Goal: Task Accomplishment & Management: Use online tool/utility

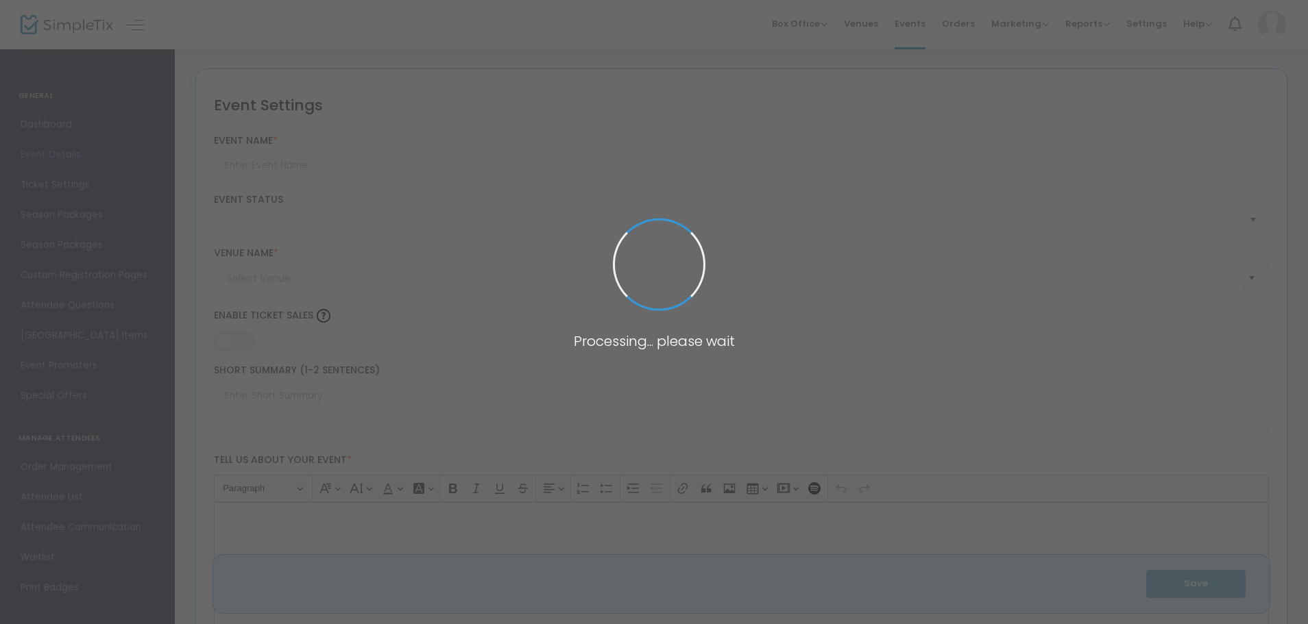
type input "Reading Liederkranz Oktoberfest"
type textarea "Join us [DATE]–[DATE], at the historic Reading Liederkranz for one of America’s…"
type input "Buy Tickets"
checkbox input "true"
type input "Reading Liederkranz"
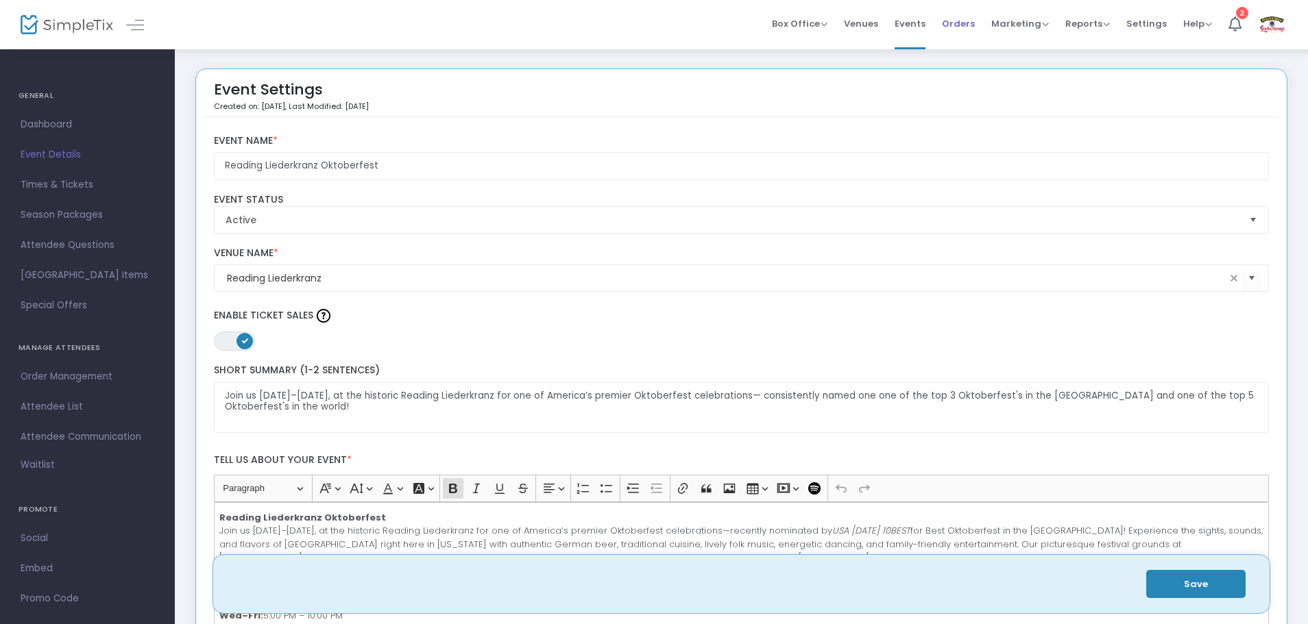
click at [967, 26] on span "Orders" at bounding box center [958, 23] width 33 height 35
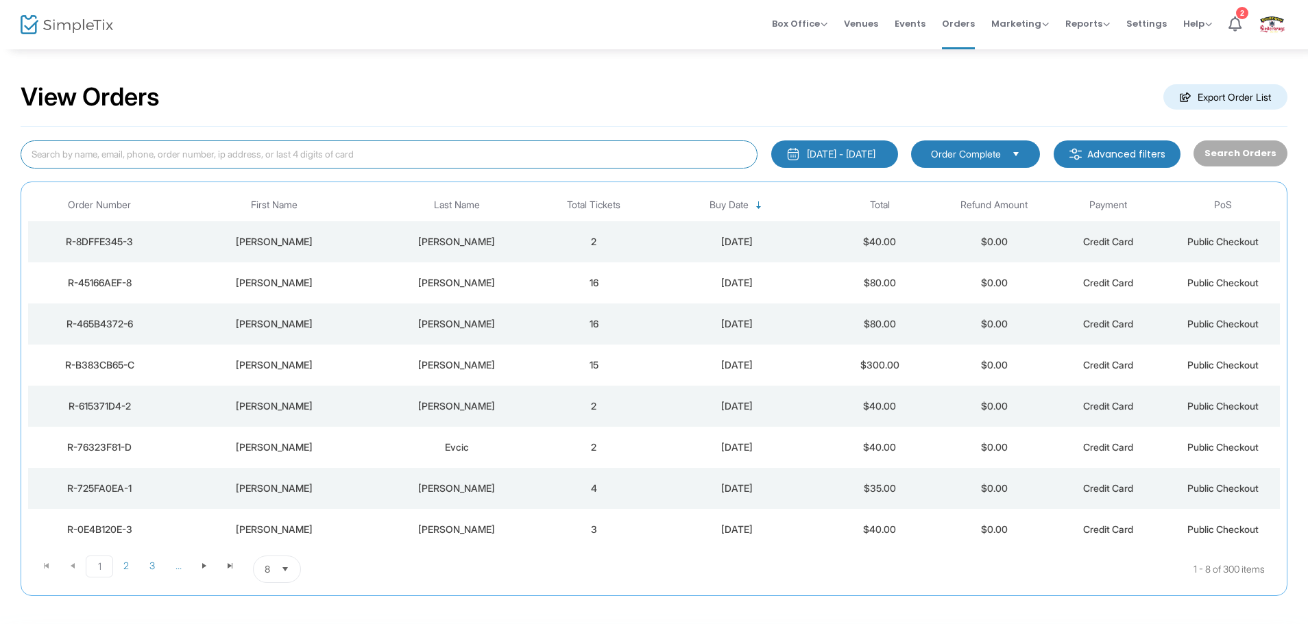
click at [585, 143] on input at bounding box center [389, 155] width 737 height 28
type input "cindy hess"
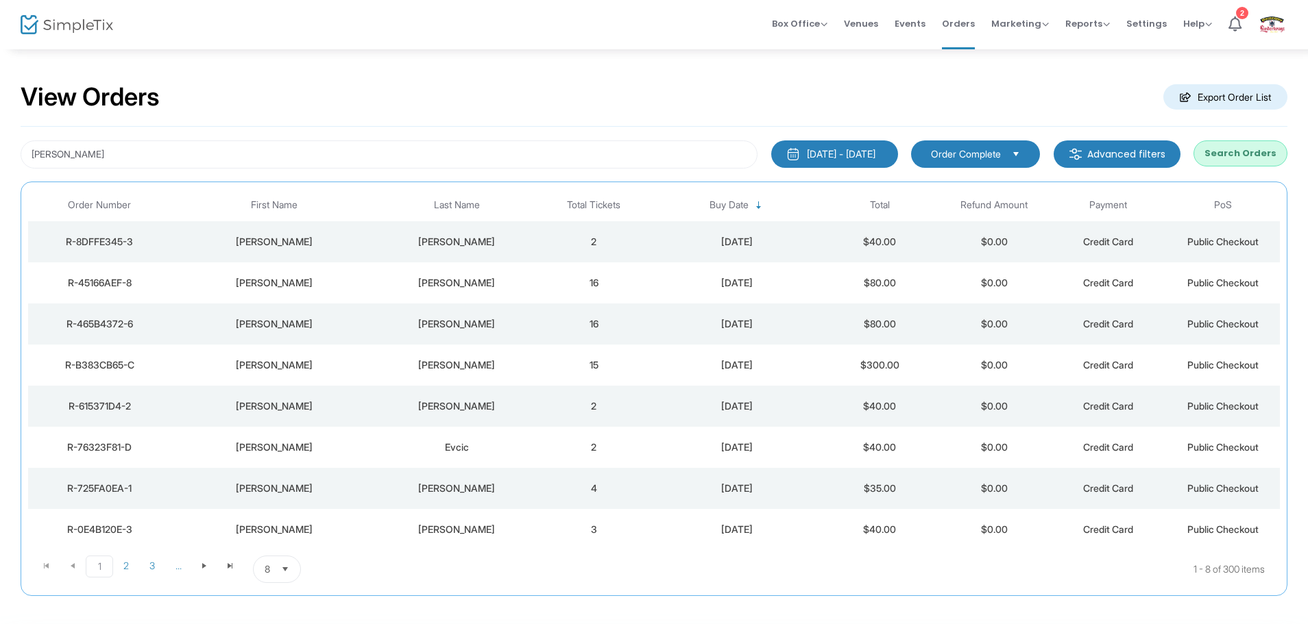
click at [510, 491] on div "Hess" at bounding box center [456, 489] width 153 height 14
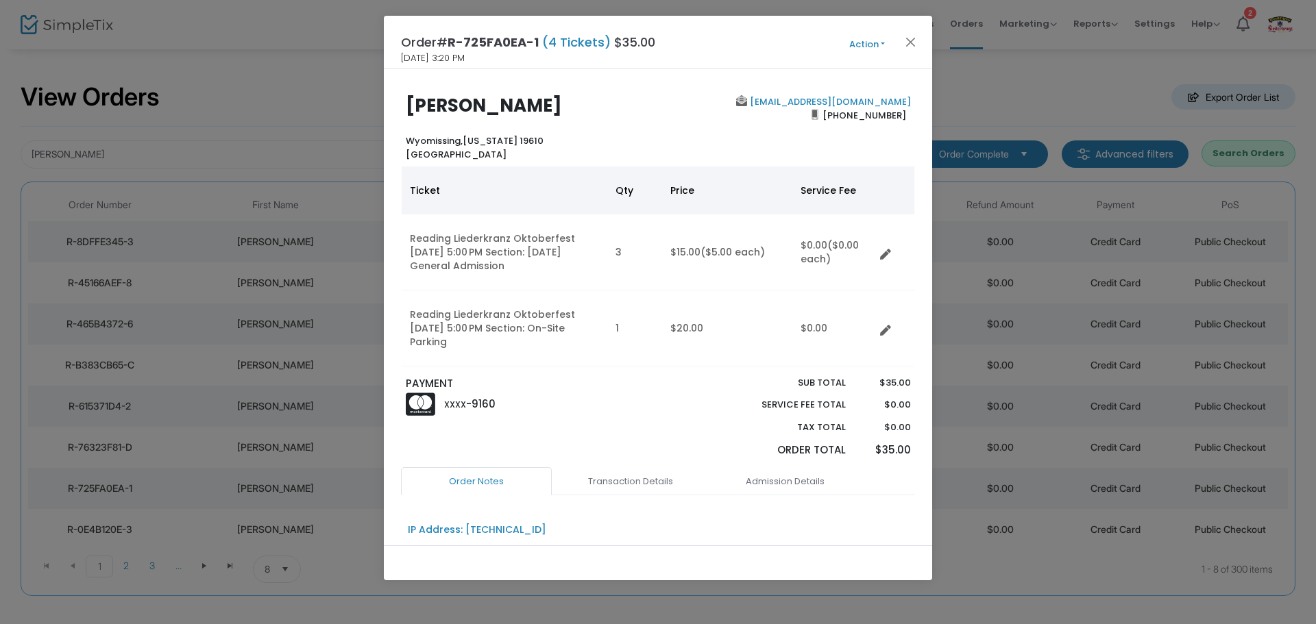
click at [863, 40] on button "Action" at bounding box center [867, 44] width 82 height 15
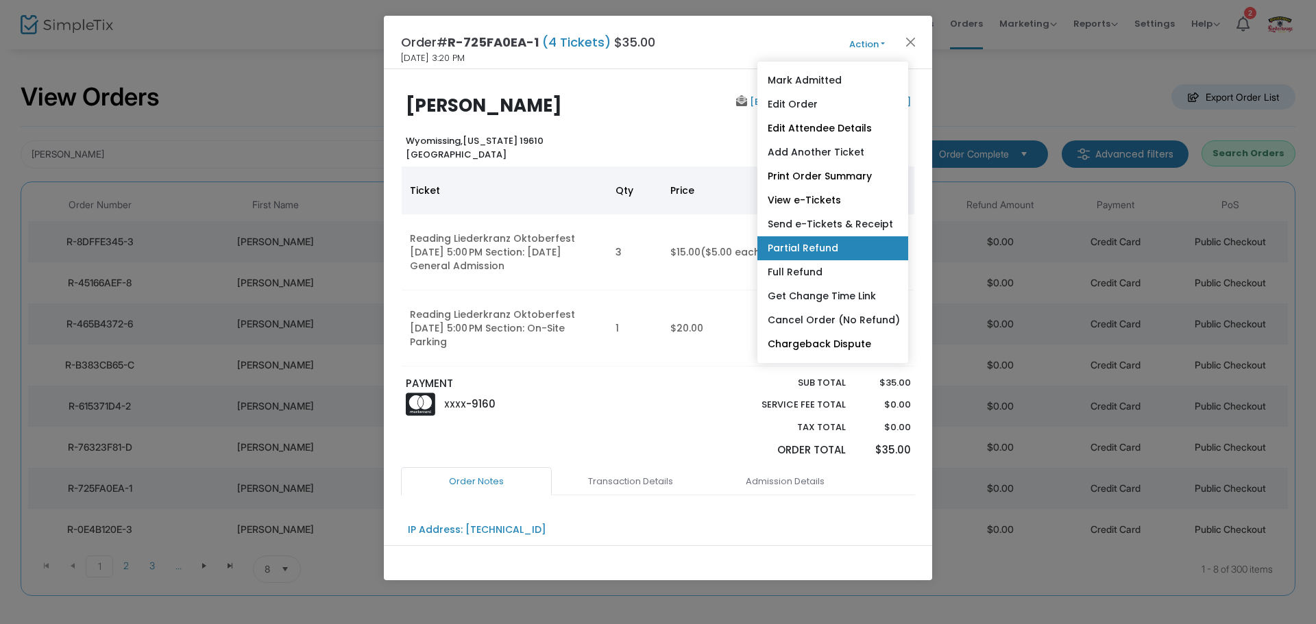
click at [835, 252] on link "Partial Refund" at bounding box center [832, 248] width 151 height 24
radio input "true"
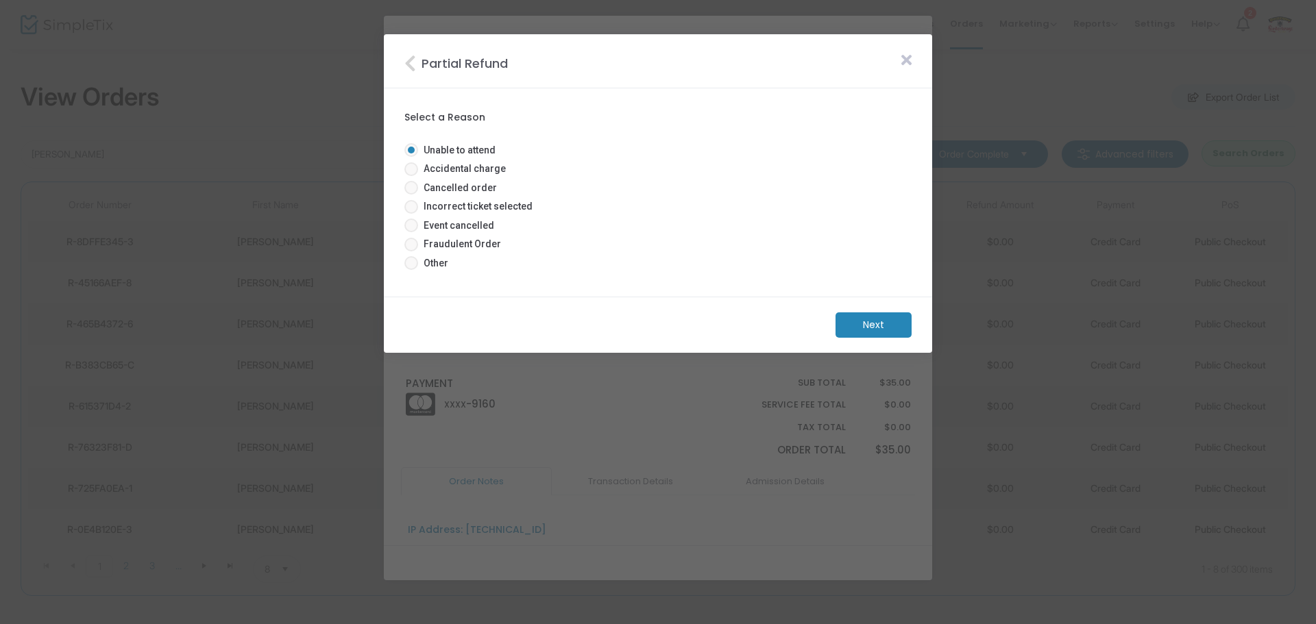
click at [411, 207] on span at bounding box center [411, 207] width 14 height 14
click at [411, 214] on input "Incorrect ticket selected" at bounding box center [411, 214] width 1 height 1
radio input "true"
click at [891, 319] on m-button "Next" at bounding box center [873, 325] width 76 height 25
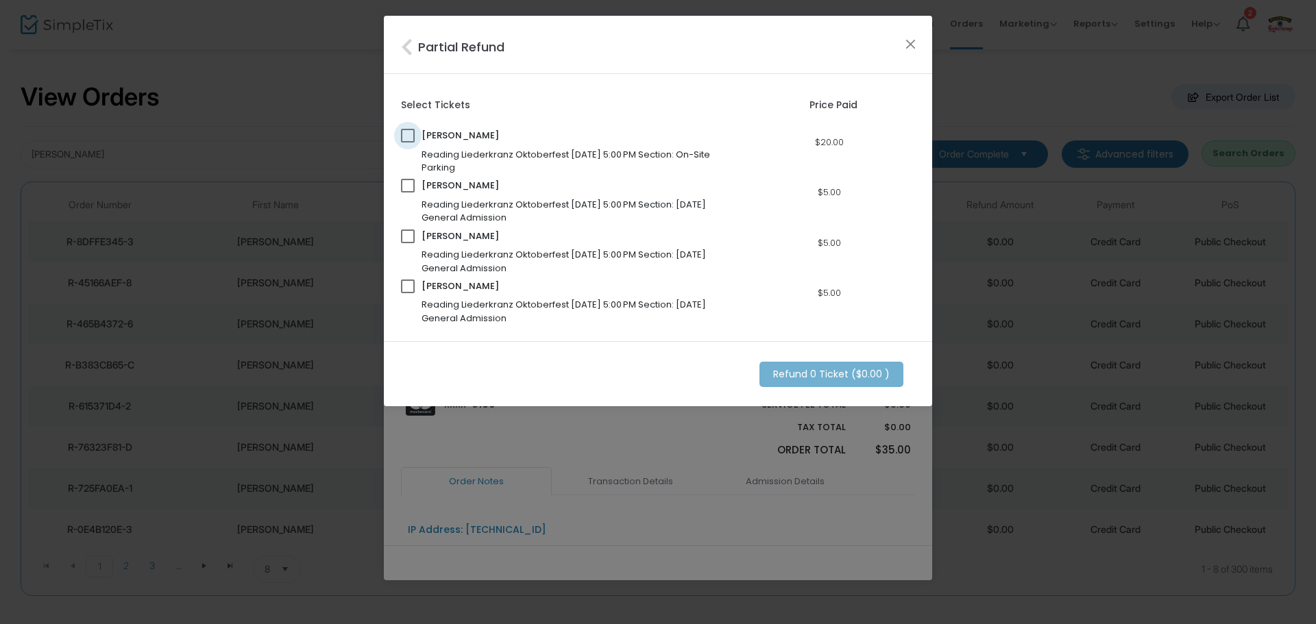
click at [412, 137] on span at bounding box center [408, 136] width 14 height 14
click at [408, 143] on input "checkbox" at bounding box center [407, 143] width 1 height 1
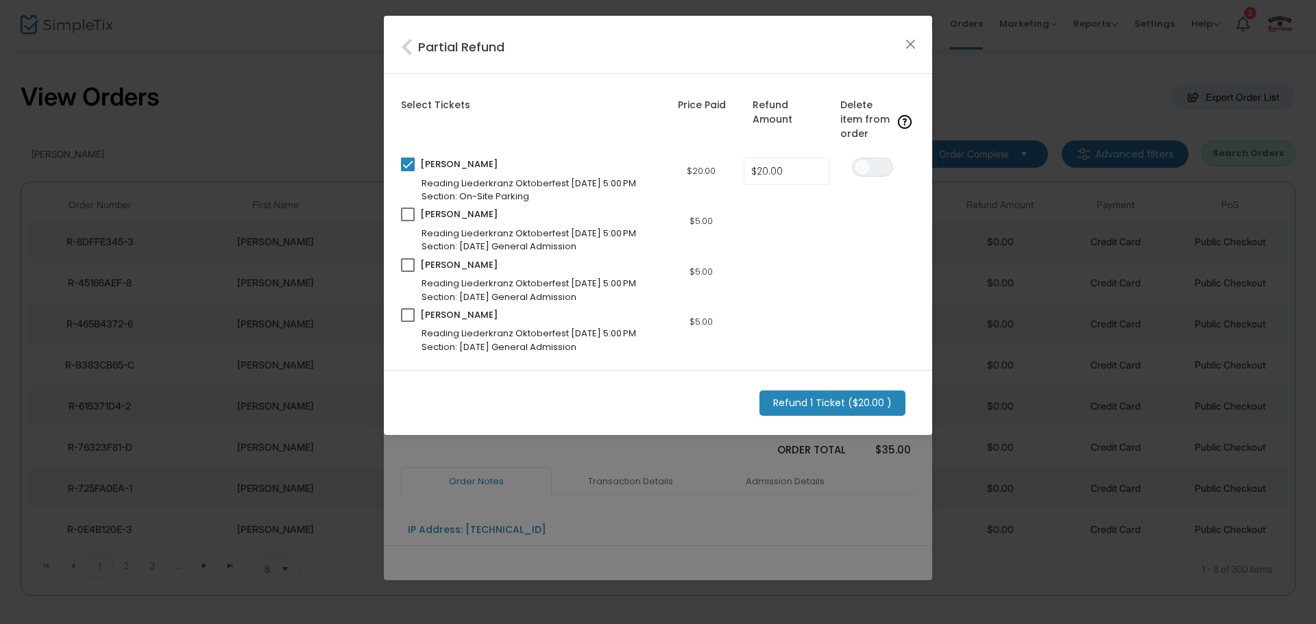
click at [417, 170] on div "Cindy Hess Reading Liederkranz Oktoberfest 10/1/2025 5:00 PM Section: On-Site P…" at bounding box center [529, 180] width 257 height 45
click at [406, 167] on span at bounding box center [408, 165] width 14 height 14
click at [407, 171] on input "checkbox" at bounding box center [407, 171] width 1 height 1
checkbox input "false"
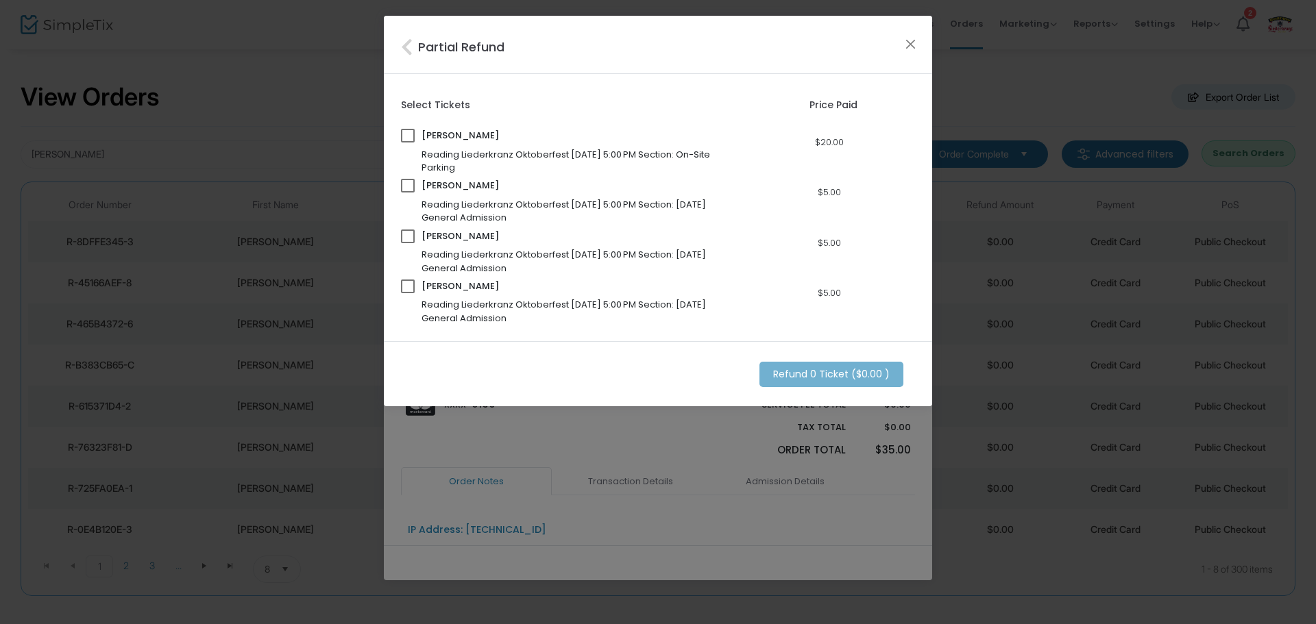
click at [406, 177] on div "Cindy Hess Reading Liederkranz Oktoberfest 10/1/2025 5:00 PM Section: Wednesday…" at bounding box center [658, 199] width 528 height 50
click at [405, 185] on span at bounding box center [408, 186] width 14 height 14
click at [407, 193] on input "checkbox" at bounding box center [407, 193] width 1 height 1
checkbox input "true"
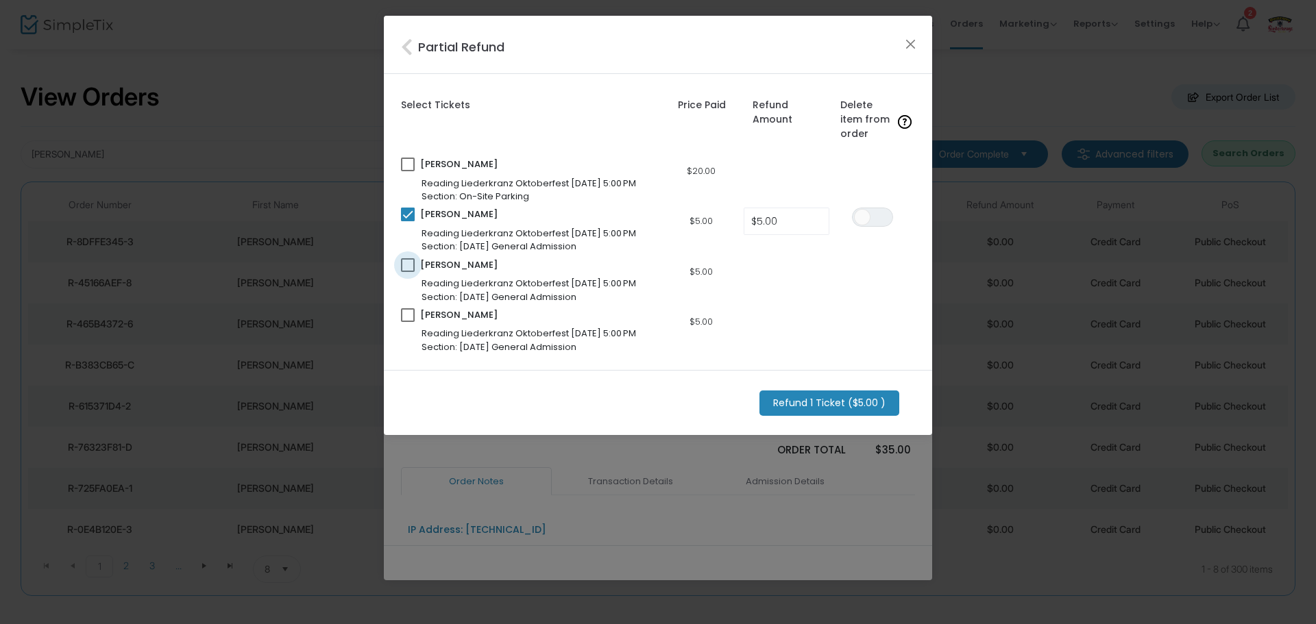
click at [404, 267] on span at bounding box center [408, 265] width 14 height 14
click at [407, 272] on input "checkbox" at bounding box center [407, 272] width 1 height 1
checkbox input "true"
click at [406, 350] on div "Reading Liederkranz Oktoberfest 10/1/2025 5:00 PM Section: Wednesday General Ad…" at bounding box center [529, 339] width 257 height 27
click at [414, 324] on mat-checkbox at bounding box center [408, 317] width 14 height 19
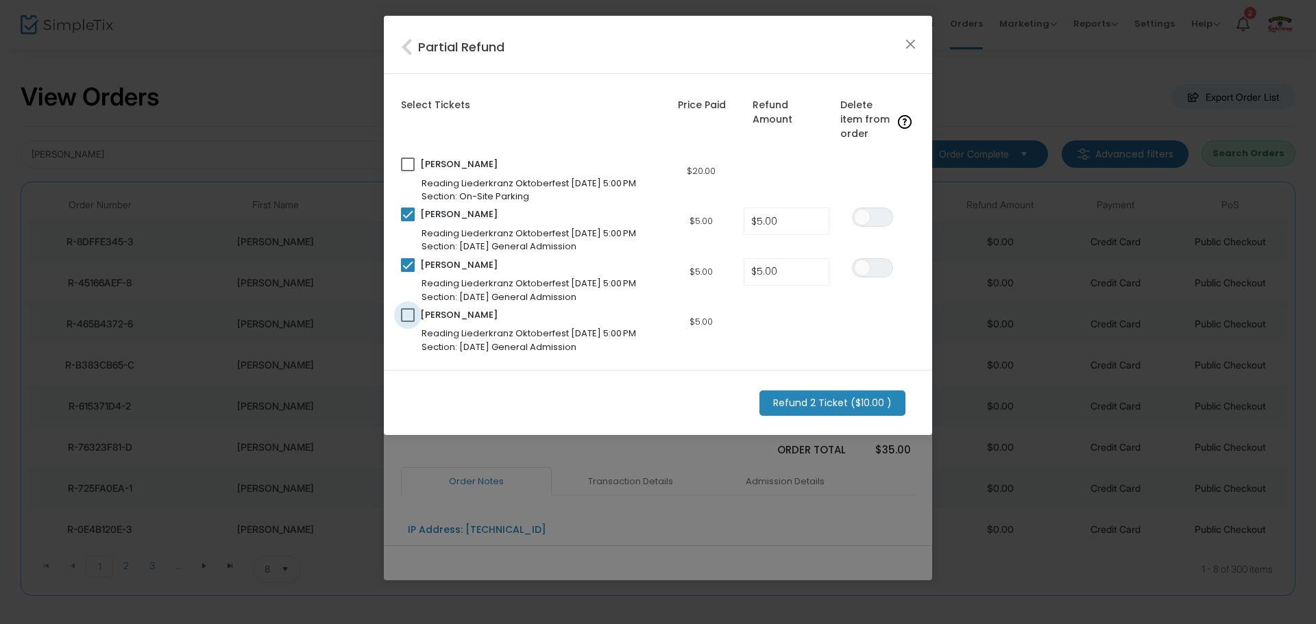
click at [410, 321] on span at bounding box center [408, 315] width 14 height 14
click at [408, 322] on input "checkbox" at bounding box center [407, 322] width 1 height 1
checkbox input "true"
click at [854, 310] on div "ON OFF" at bounding box center [872, 317] width 41 height 19
click at [861, 311] on span at bounding box center [862, 318] width 16 height 16
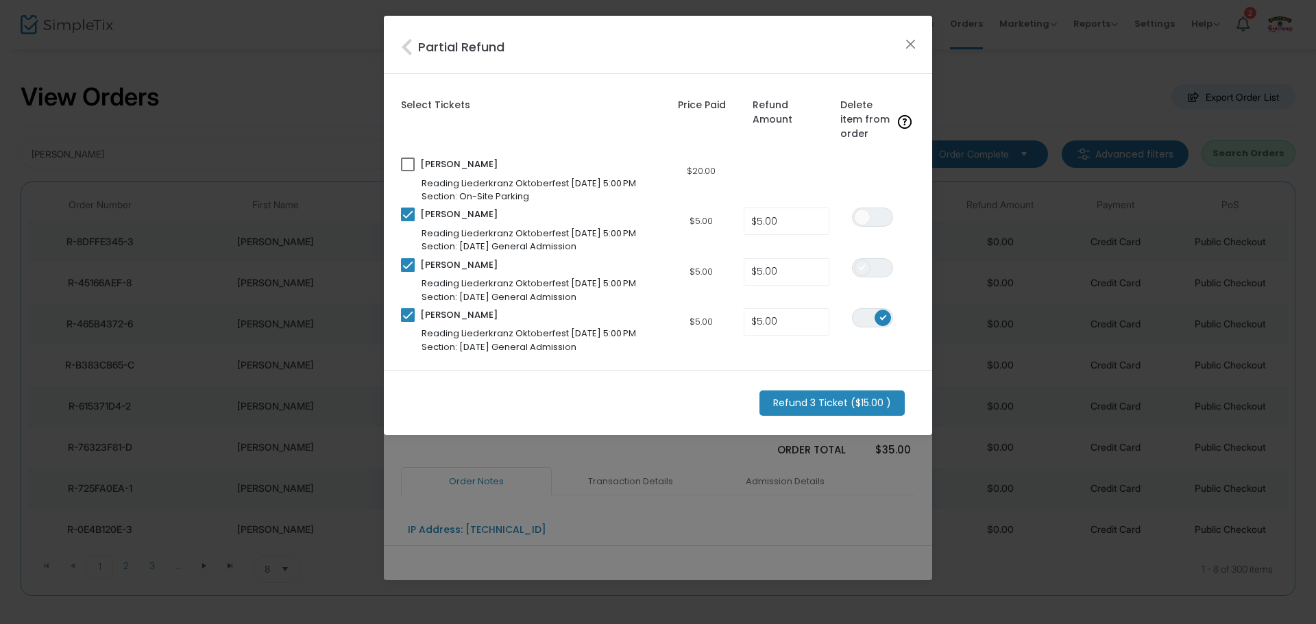
click at [864, 273] on span at bounding box center [862, 268] width 16 height 16
click at [862, 217] on span at bounding box center [862, 217] width 16 height 16
click at [826, 400] on m-button "Refund 3 Ticket ($15.00 )" at bounding box center [831, 403] width 145 height 25
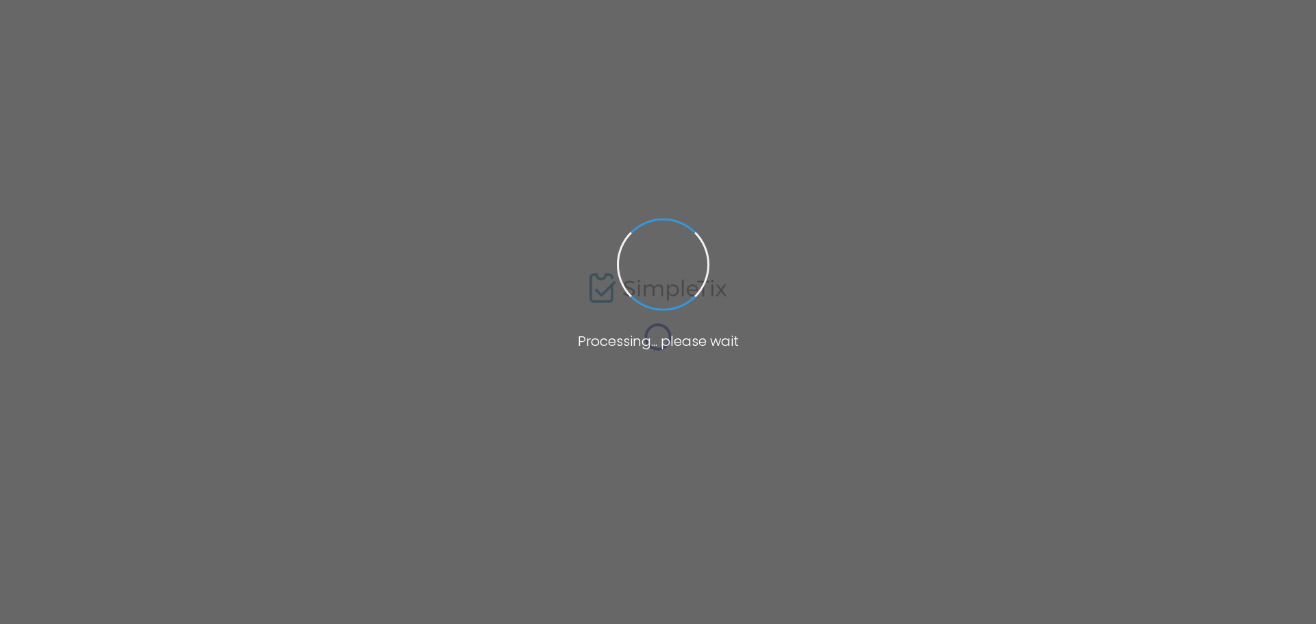
type input "Reading Liederkranz Oktoberfest"
type textarea "Join us [DATE]–[DATE], at the historic Reading Liederkranz for one of America’s…"
type input "Buy Tickets"
checkbox input "true"
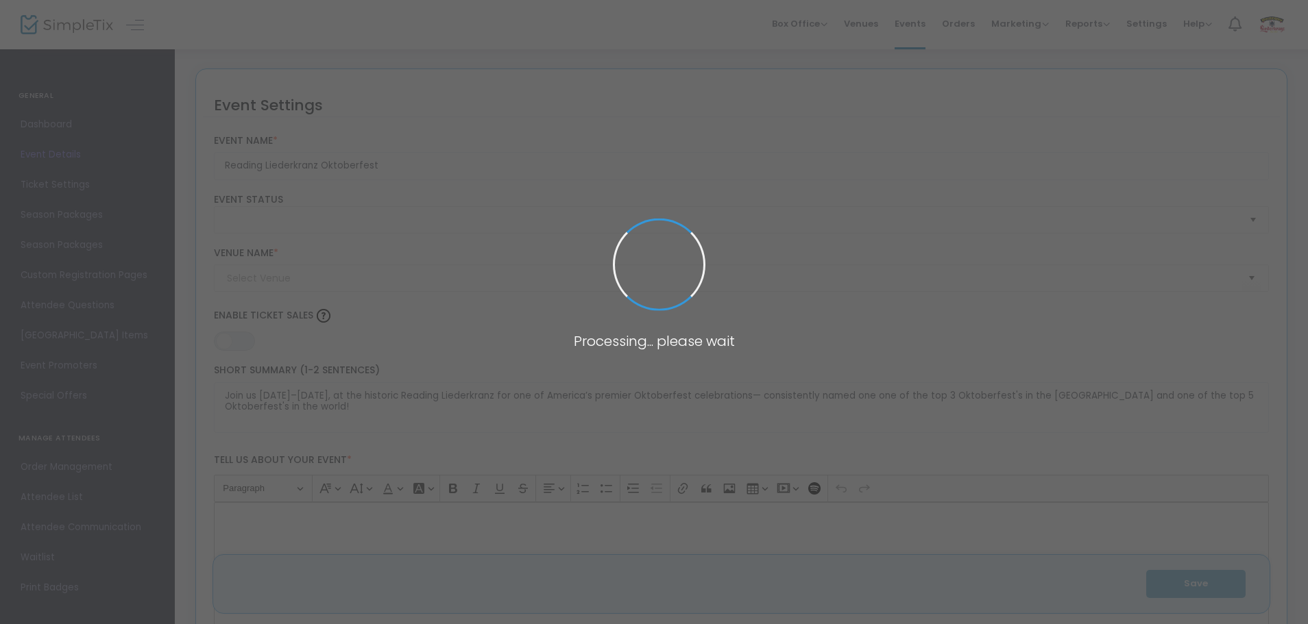
type input "Reading Liederkranz"
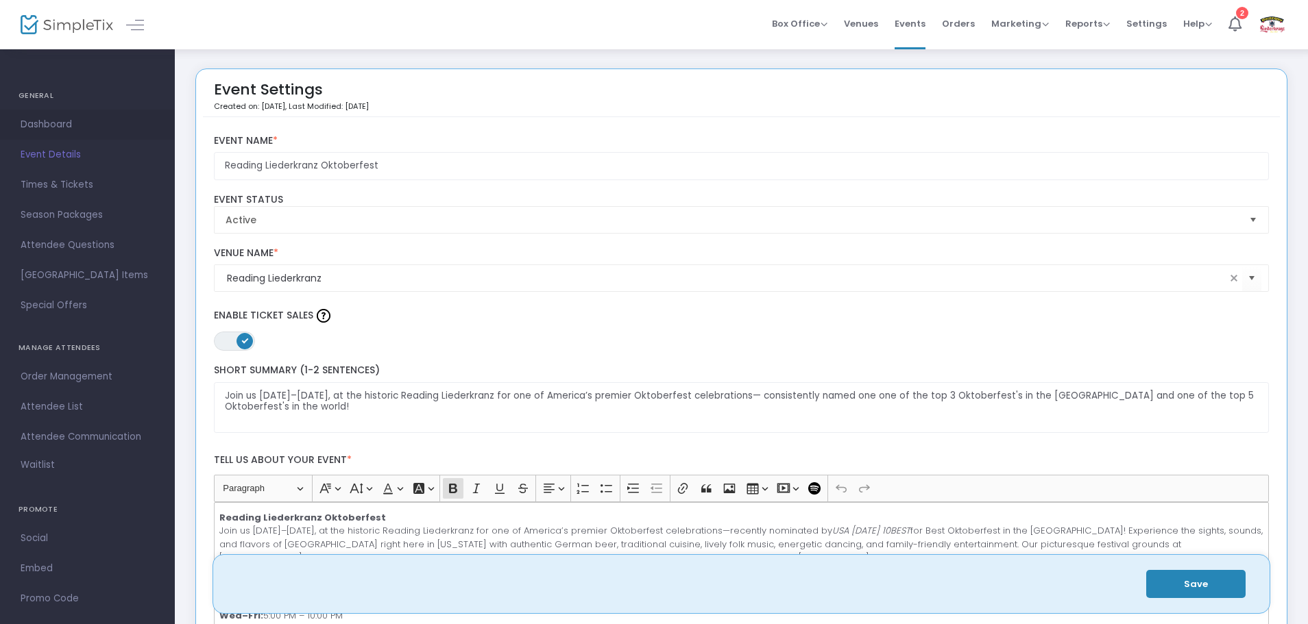
click at [63, 110] on link "Dashboard" at bounding box center [87, 125] width 175 height 30
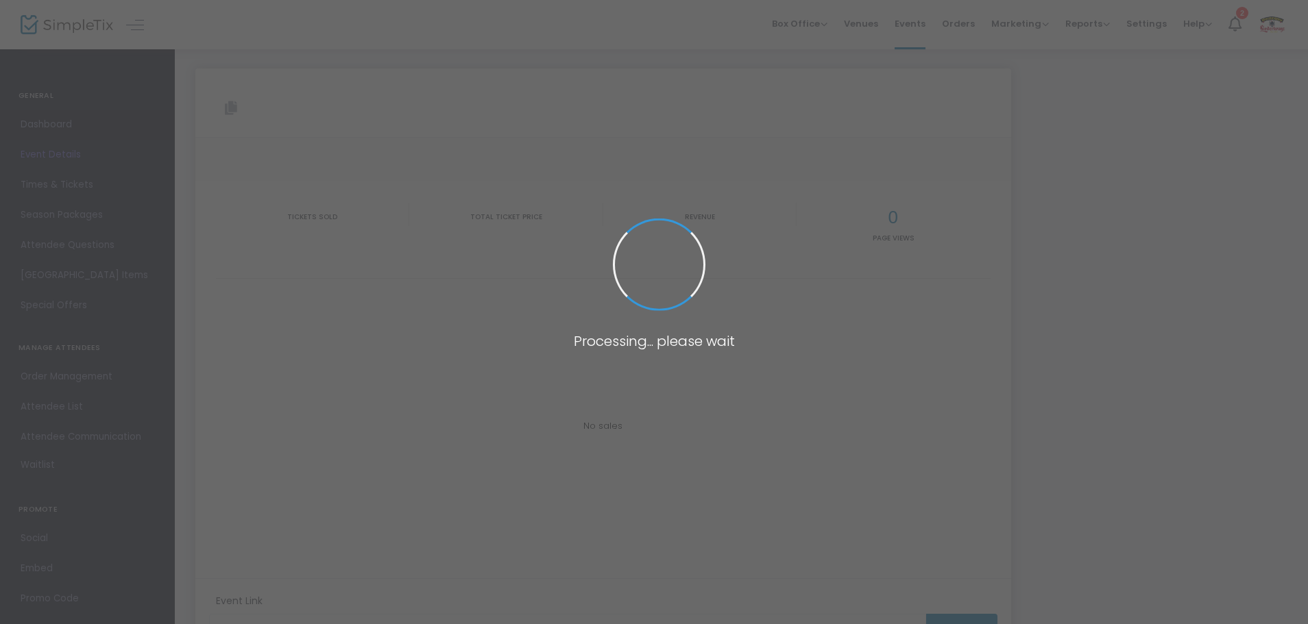
type input "[URL][DOMAIN_NAME]"
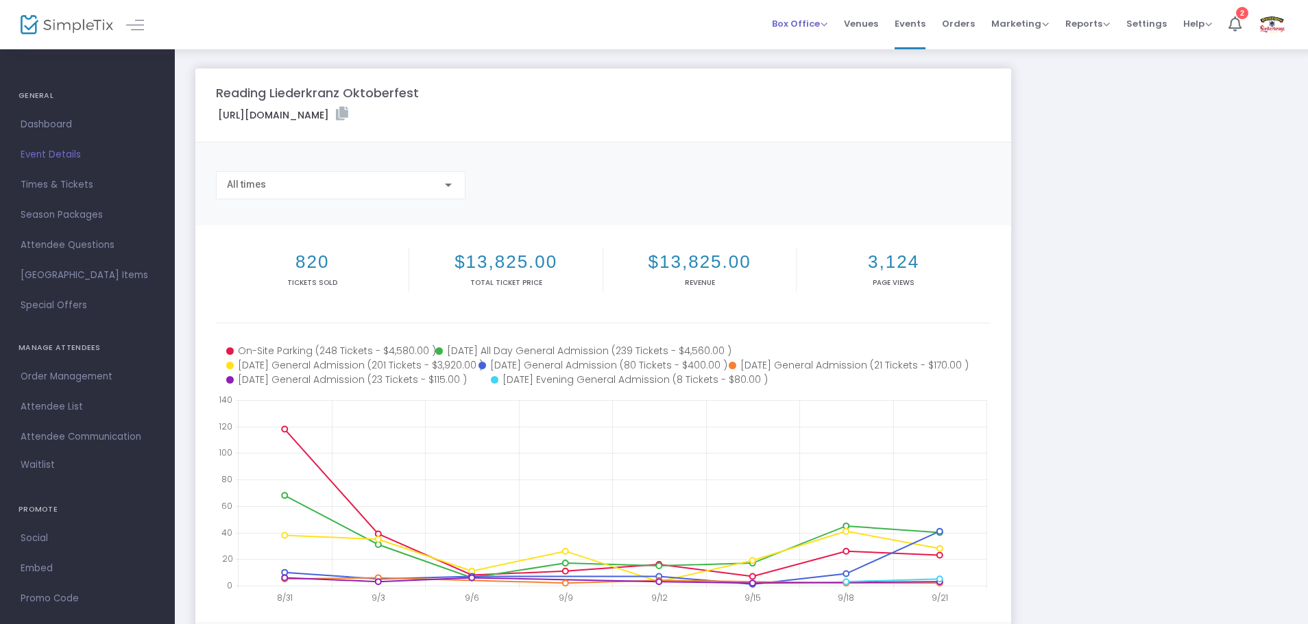
click at [785, 19] on span "Box Office" at bounding box center [800, 23] width 56 height 13
click at [806, 46] on li "Sell Tickets" at bounding box center [821, 46] width 98 height 27
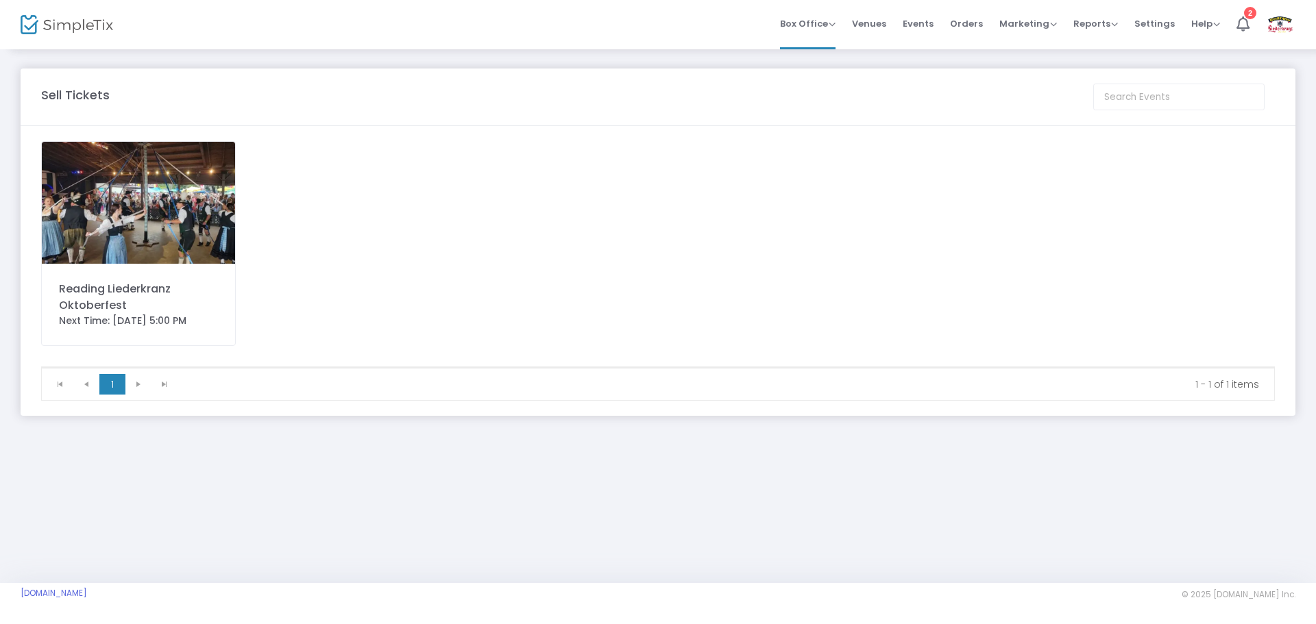
click at [190, 215] on img at bounding box center [138, 203] width 193 height 122
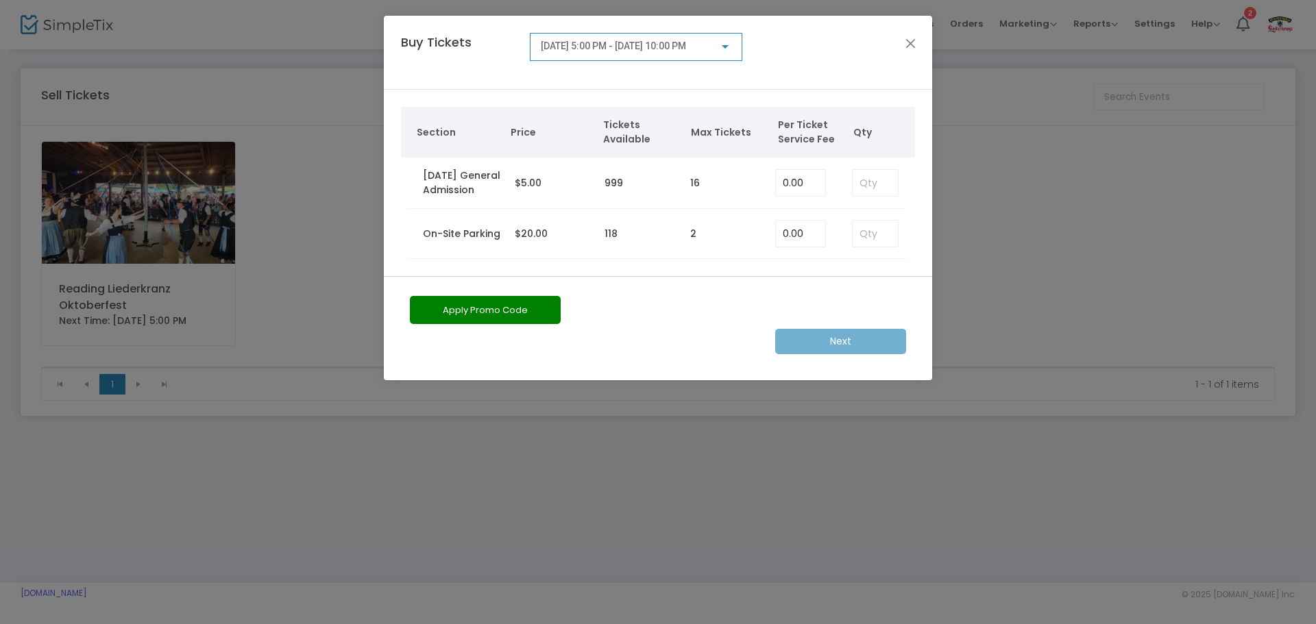
click at [666, 49] on span "[DATE] 5:00 PM - [DATE] 10:00 PM" at bounding box center [613, 45] width 145 height 11
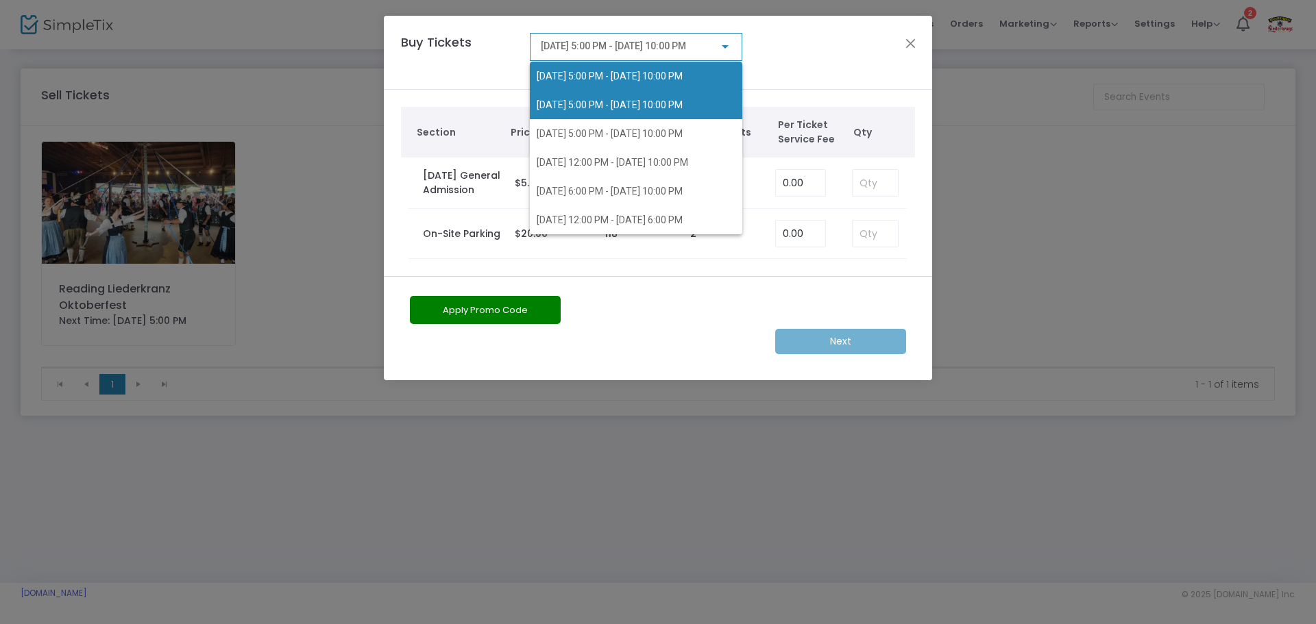
click at [620, 103] on span "[DATE] 5:00 PM - [DATE] 10:00 PM" at bounding box center [610, 104] width 146 height 11
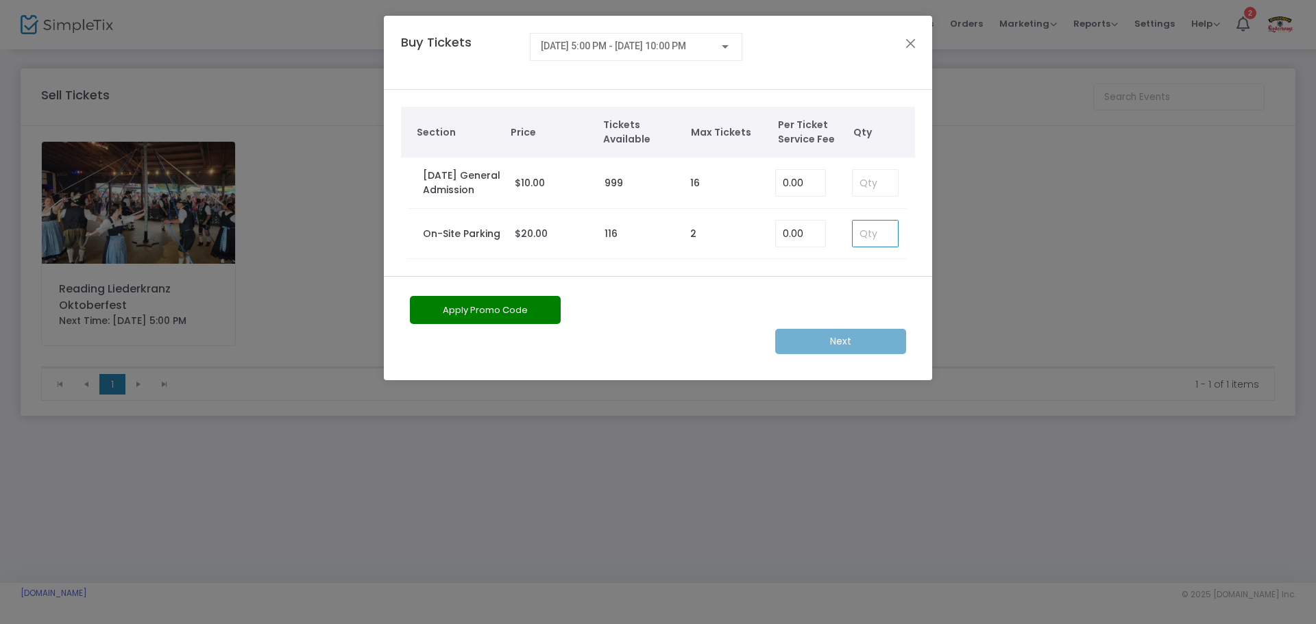
click at [865, 234] on input at bounding box center [875, 234] width 45 height 26
type input "1"
click at [646, 27] on div "Buy Tickets [DATE] 5:00 PM - [DATE] 10:00 PM" at bounding box center [658, 53] width 548 height 74
click at [645, 53] on div "[DATE] 5:00 PM - [DATE] 10:00 PM" at bounding box center [636, 43] width 191 height 25
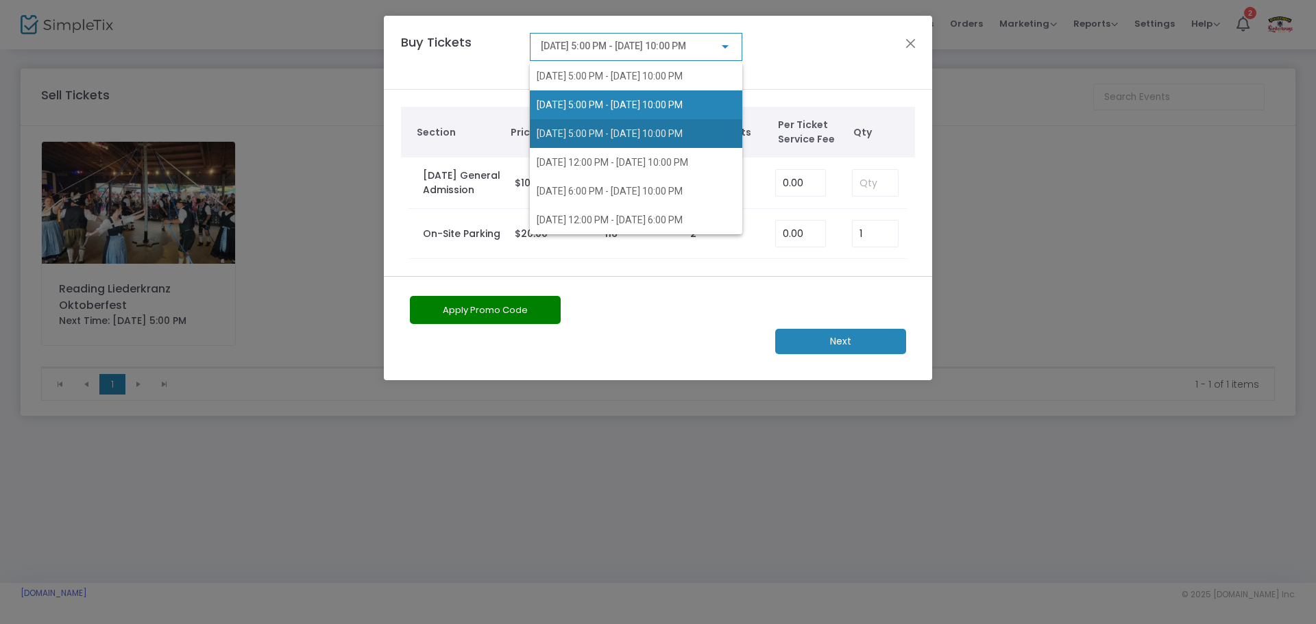
click at [647, 129] on span "[DATE] 5:00 PM - [DATE] 10:00 PM" at bounding box center [610, 133] width 146 height 11
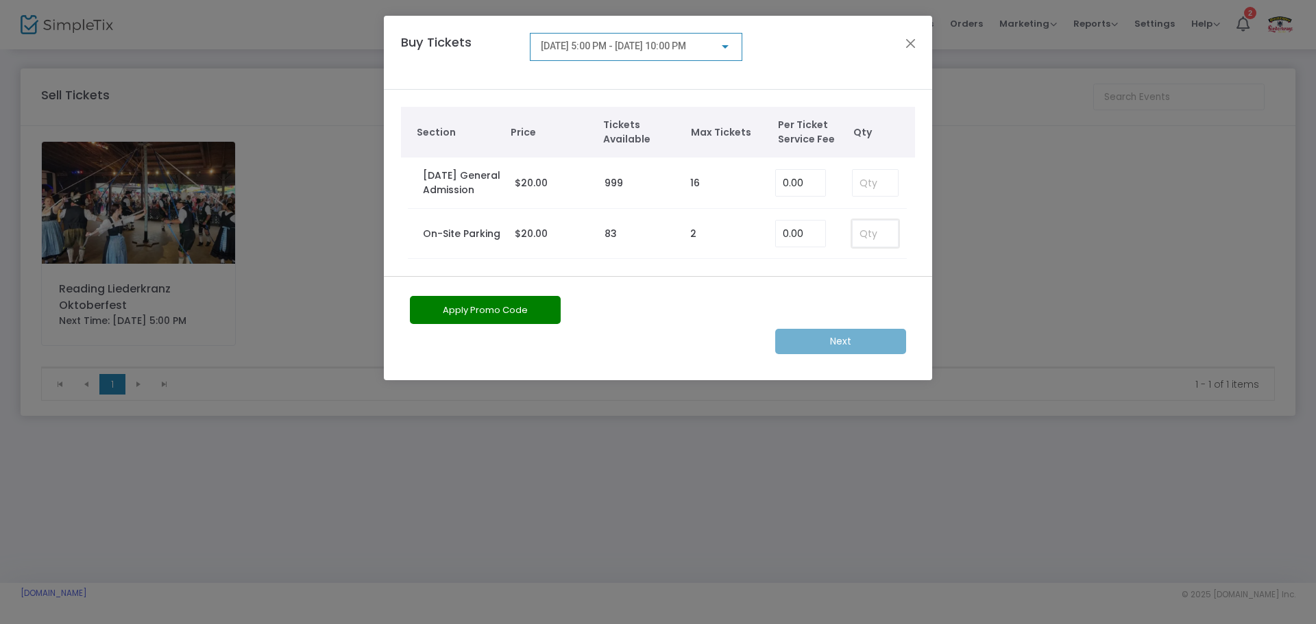
click at [868, 236] on input at bounding box center [875, 234] width 45 height 26
type input "1"
click at [838, 347] on m-button "Next" at bounding box center [840, 341] width 131 height 25
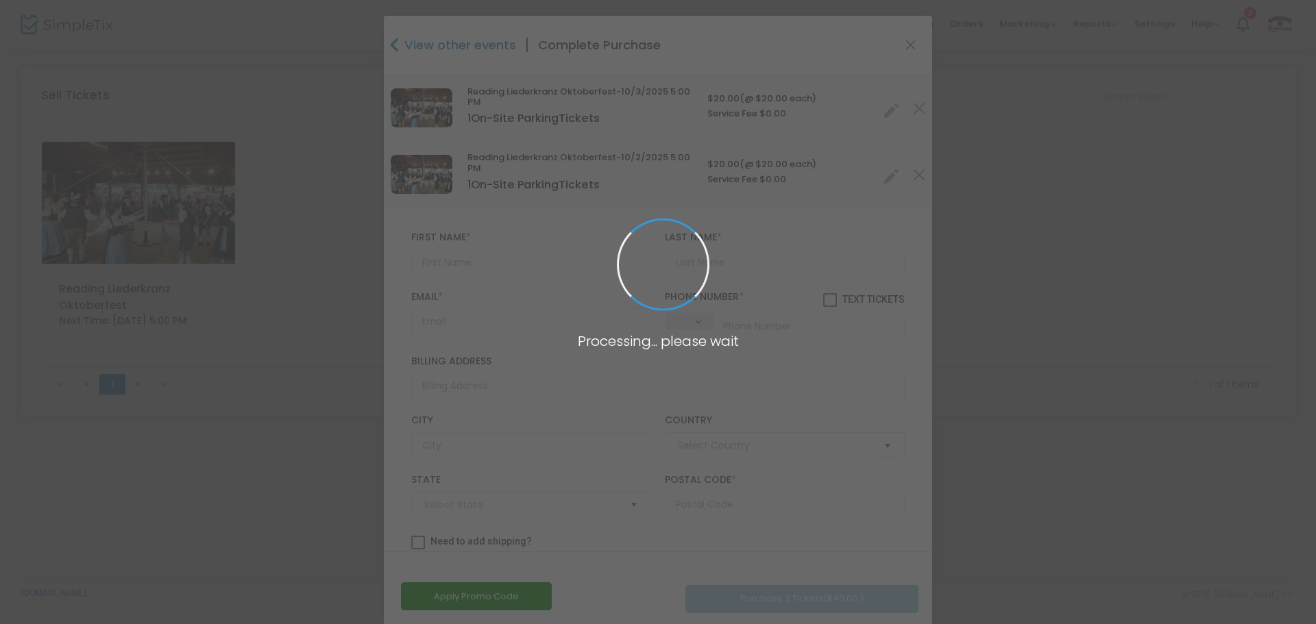
type input "[GEOGRAPHIC_DATA]"
type input "[US_STATE]"
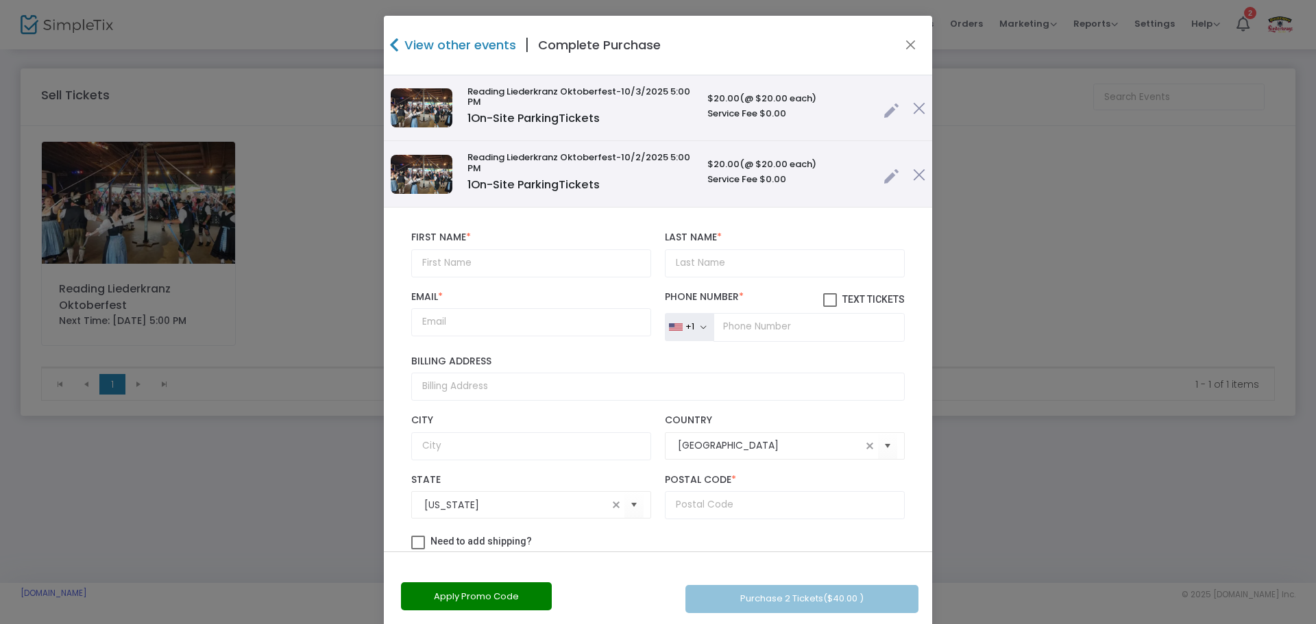
click at [505, 245] on div "First Name * First Name is required." at bounding box center [531, 254] width 254 height 45
click at [503, 260] on input "text" at bounding box center [531, 263] width 240 height 28
type input "[PERSON_NAME]"
click at [747, 279] on div "[PERSON_NAME] First Name * First Name is required. Last Name * Last Name is req…" at bounding box center [657, 254] width 507 height 59
click at [735, 266] on input "Last Name *" at bounding box center [785, 263] width 240 height 28
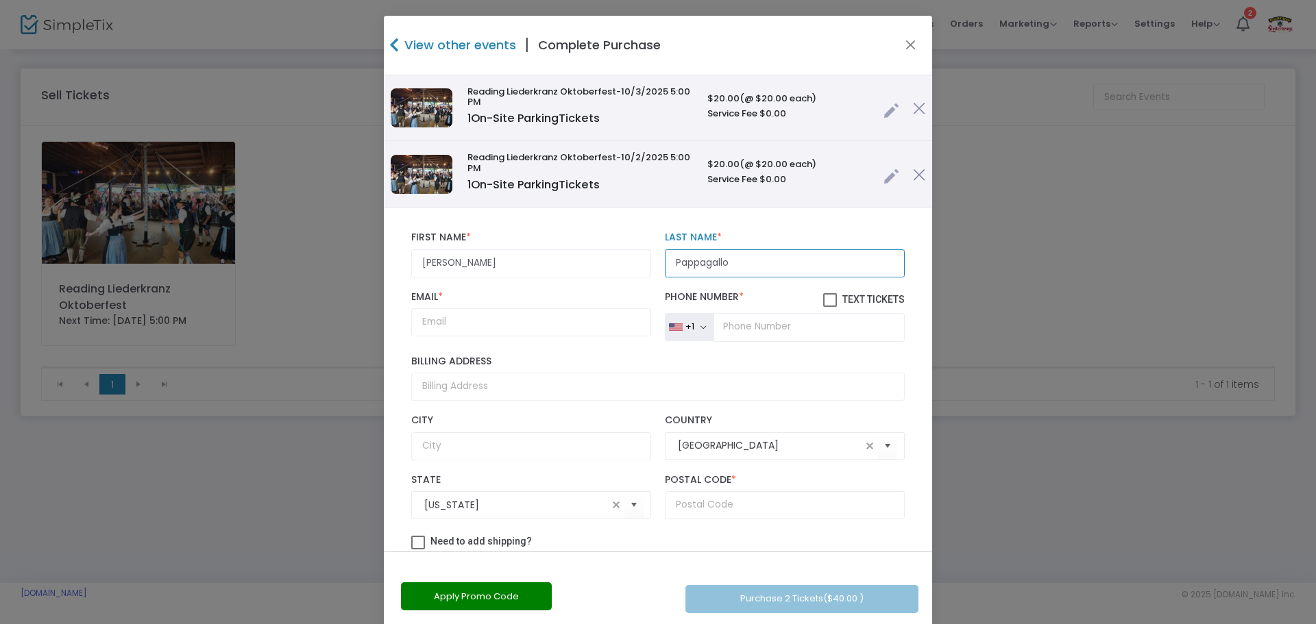
type input "Pappagallo"
click at [561, 304] on div "Email * Email is required and valid." at bounding box center [531, 316] width 254 height 51
click at [561, 317] on input "Email *" at bounding box center [531, 322] width 240 height 28
click at [768, 332] on input "tel" at bounding box center [808, 327] width 191 height 29
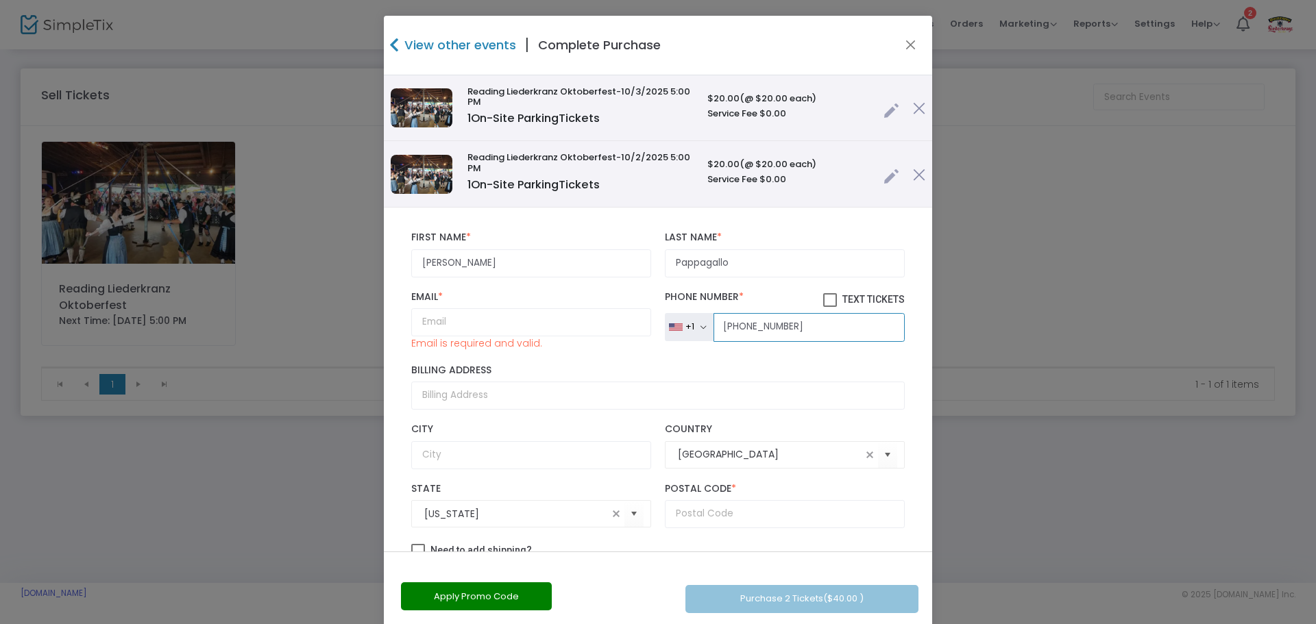
type input "[PHONE_NUMBER]"
click at [542, 313] on input "Email *" at bounding box center [531, 322] width 240 height 28
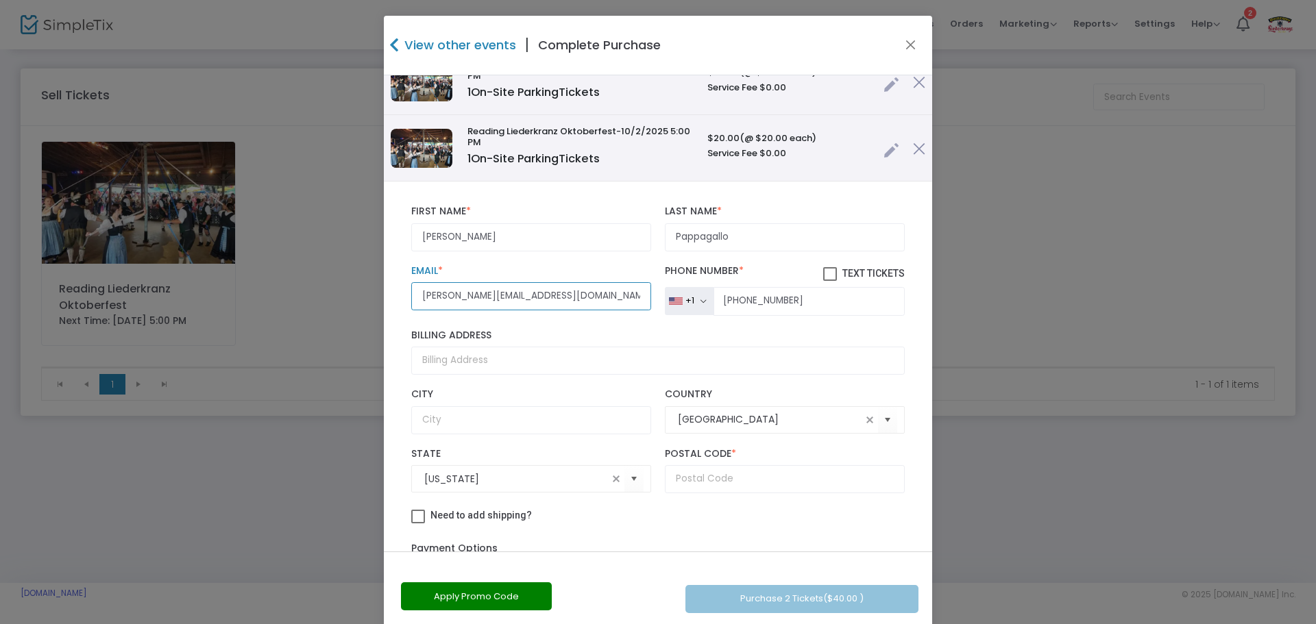
scroll to position [69, 0]
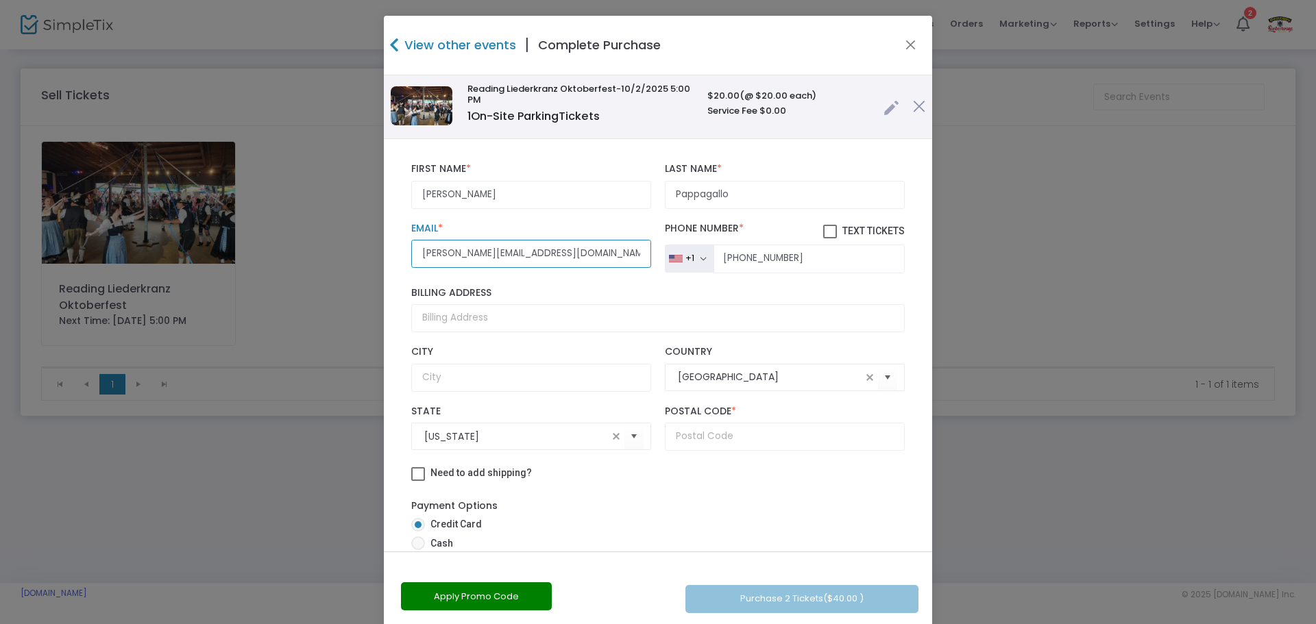
type input "[PERSON_NAME][EMAIL_ADDRESS][DOMAIN_NAME]"
click at [720, 444] on input "text" at bounding box center [785, 437] width 240 height 28
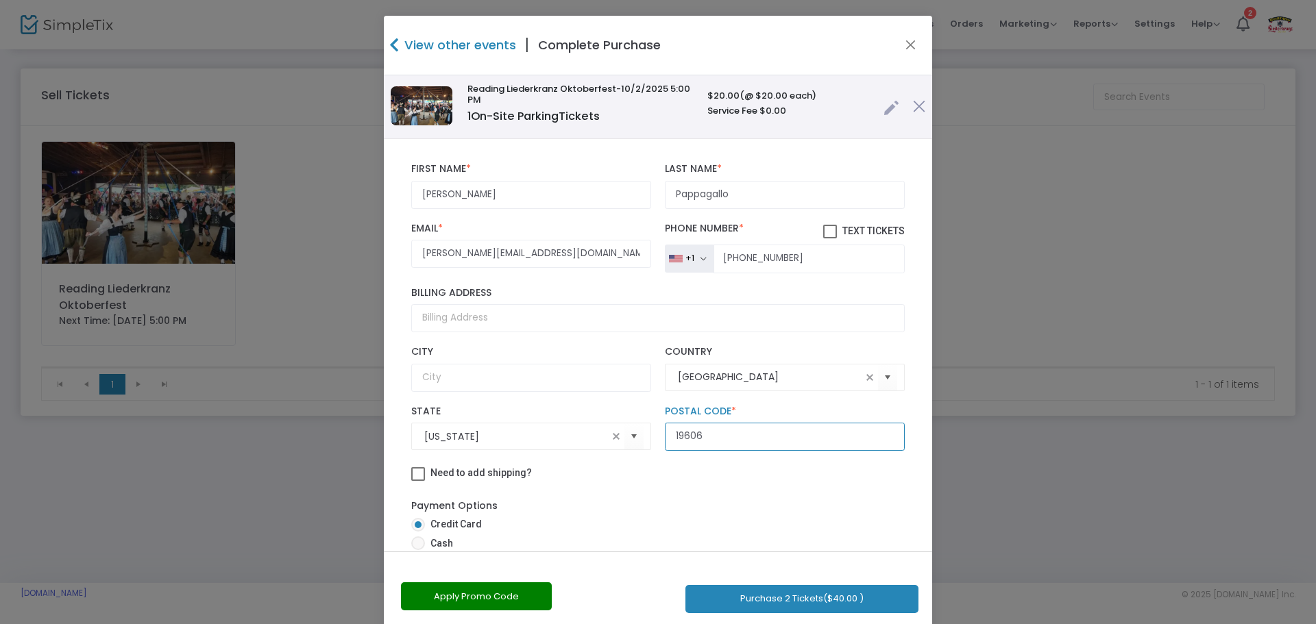
type input "19606"
click at [703, 492] on div "Payment Options Credit Card Cash Free (Complimentary)" at bounding box center [657, 536] width 493 height 89
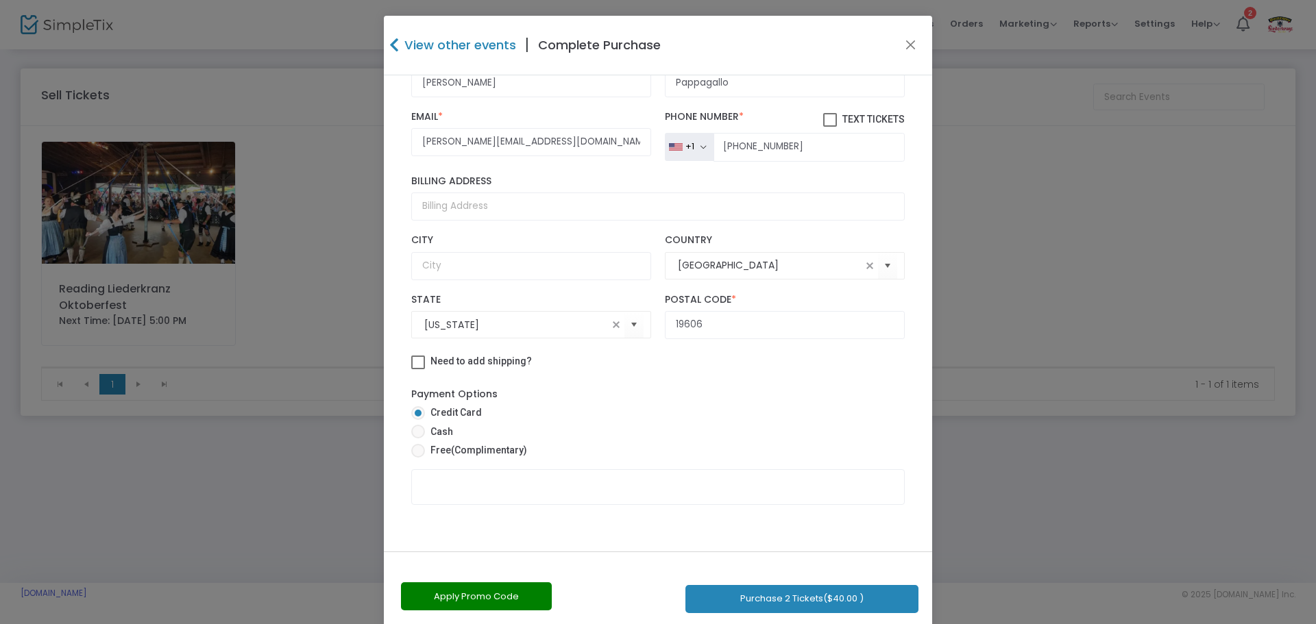
click at [429, 456] on span "Free (Complimentary)" at bounding box center [476, 450] width 102 height 14
click at [418, 458] on input "Free (Complimentary)" at bounding box center [417, 458] width 1 height 1
radio input "true"
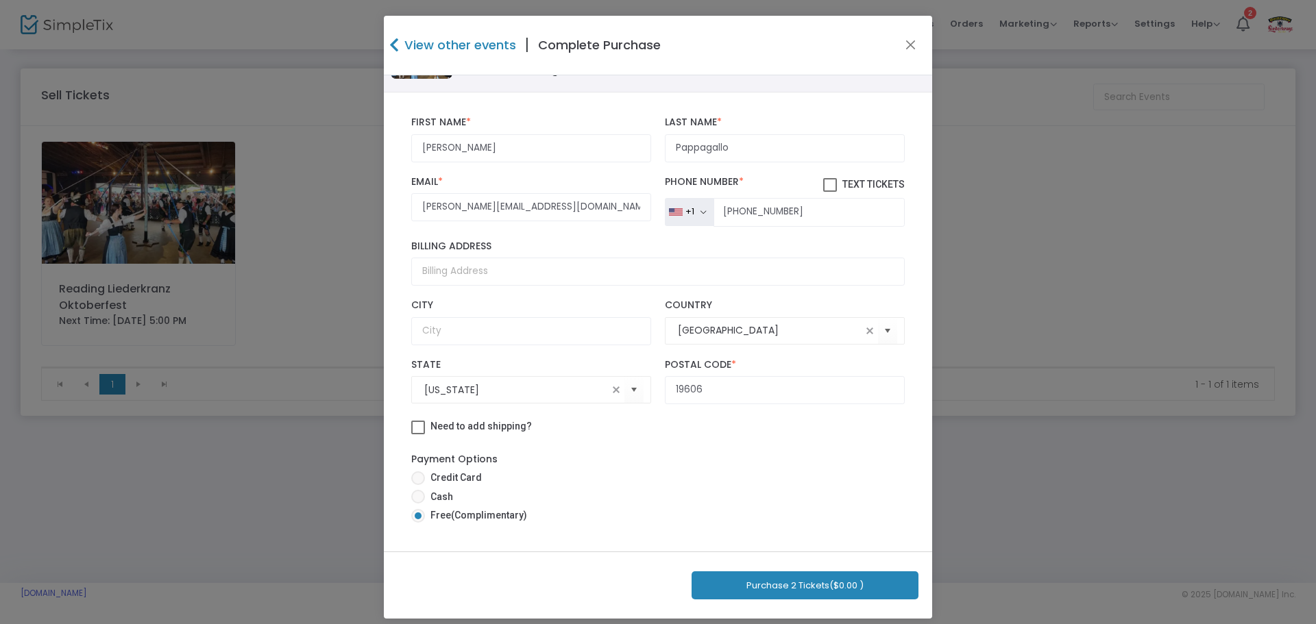
click at [748, 584] on button "Purchase 2 Tickets ($0.00 )" at bounding box center [805, 586] width 227 height 28
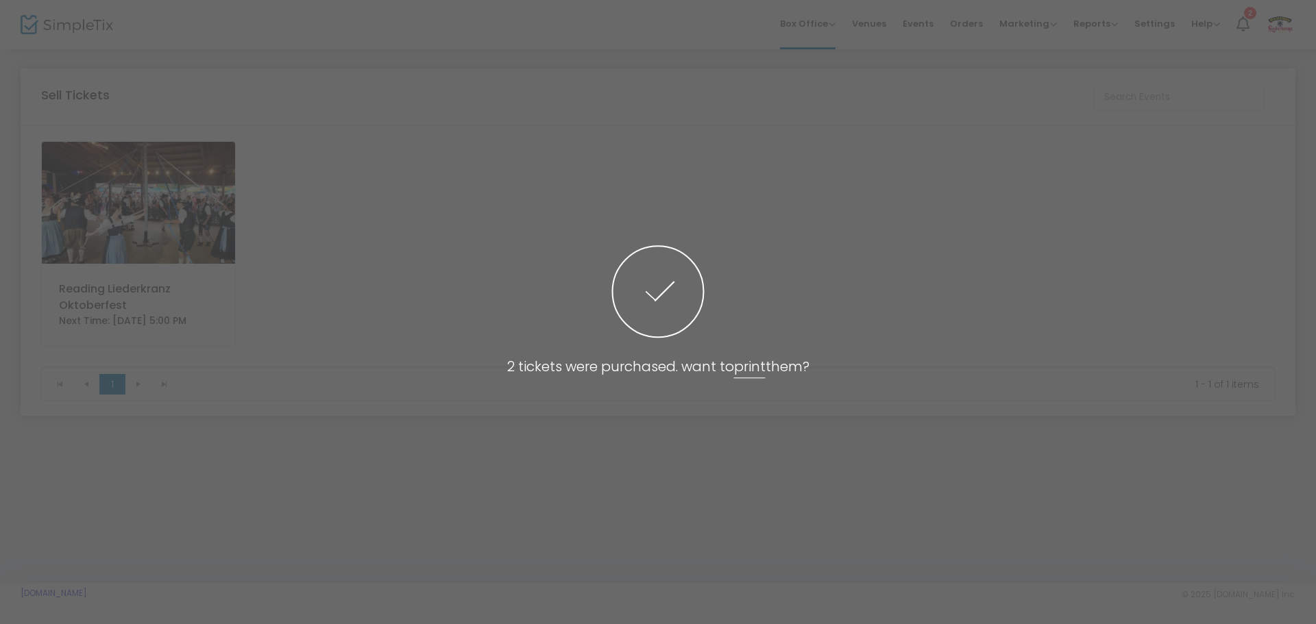
click at [793, 179] on span at bounding box center [658, 312] width 1316 height 624
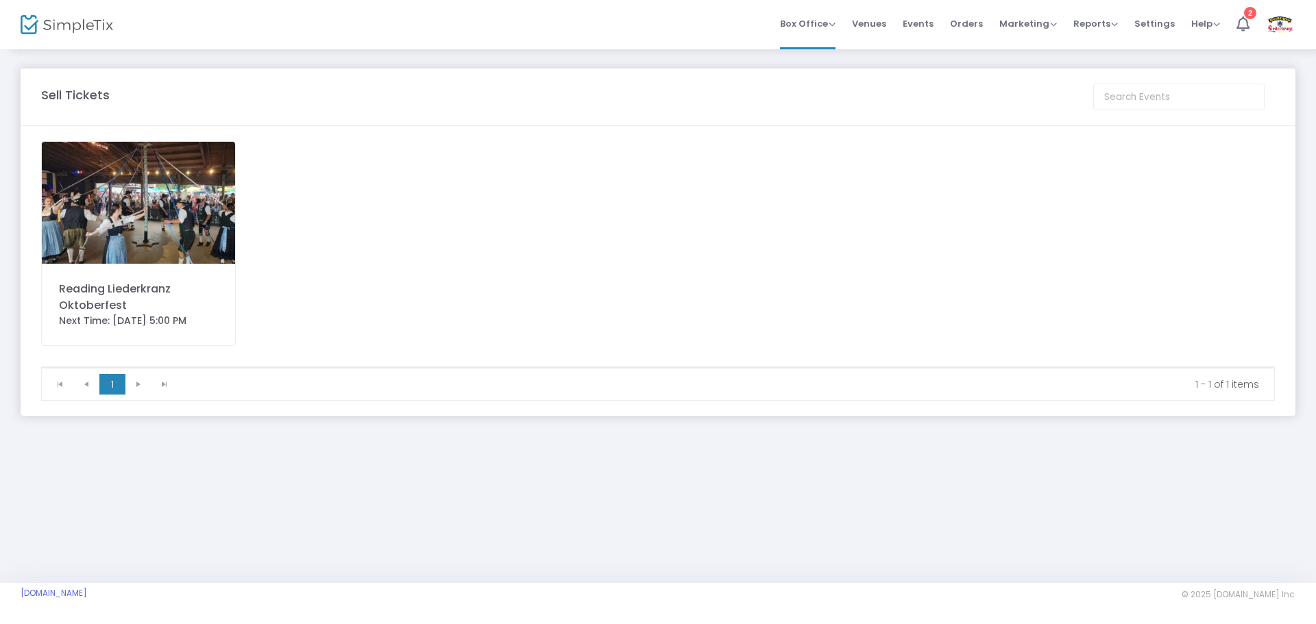
click at [159, 282] on div "Reading Liederkranz Oktoberfest" at bounding box center [138, 297] width 159 height 33
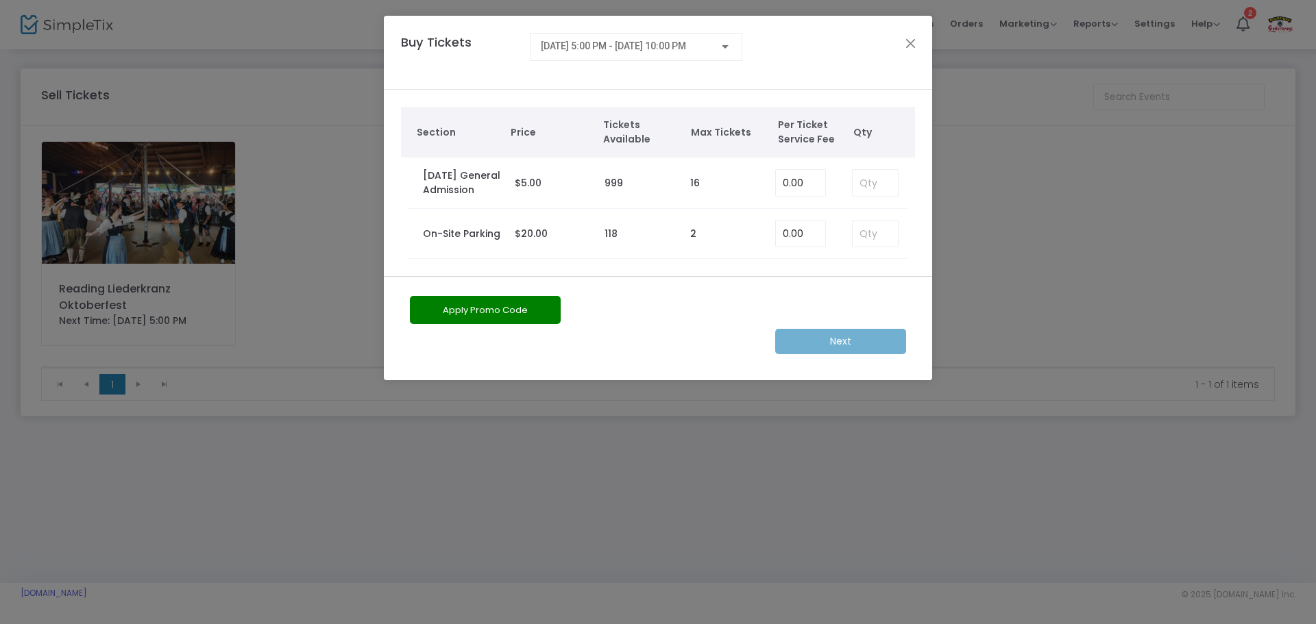
click at [651, 53] on div "[DATE] 5:00 PM - [DATE] 10:00 PM" at bounding box center [636, 43] width 191 height 25
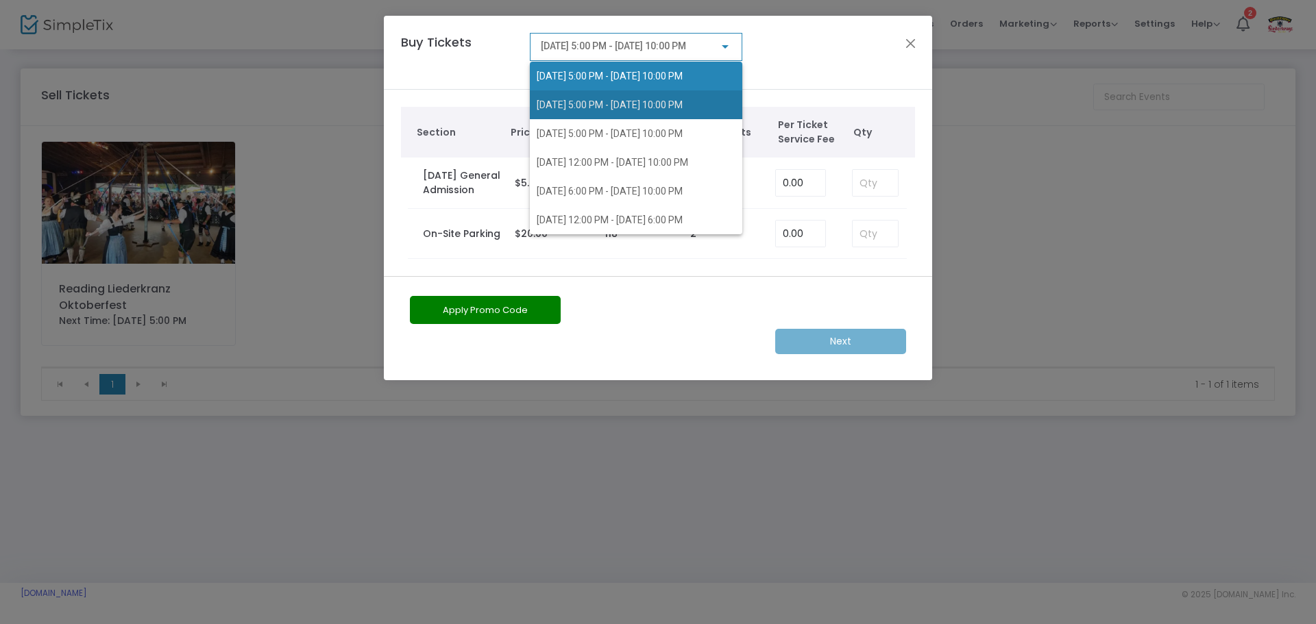
click at [613, 98] on span "[DATE] 5:00 PM - [DATE] 10:00 PM" at bounding box center [636, 104] width 199 height 29
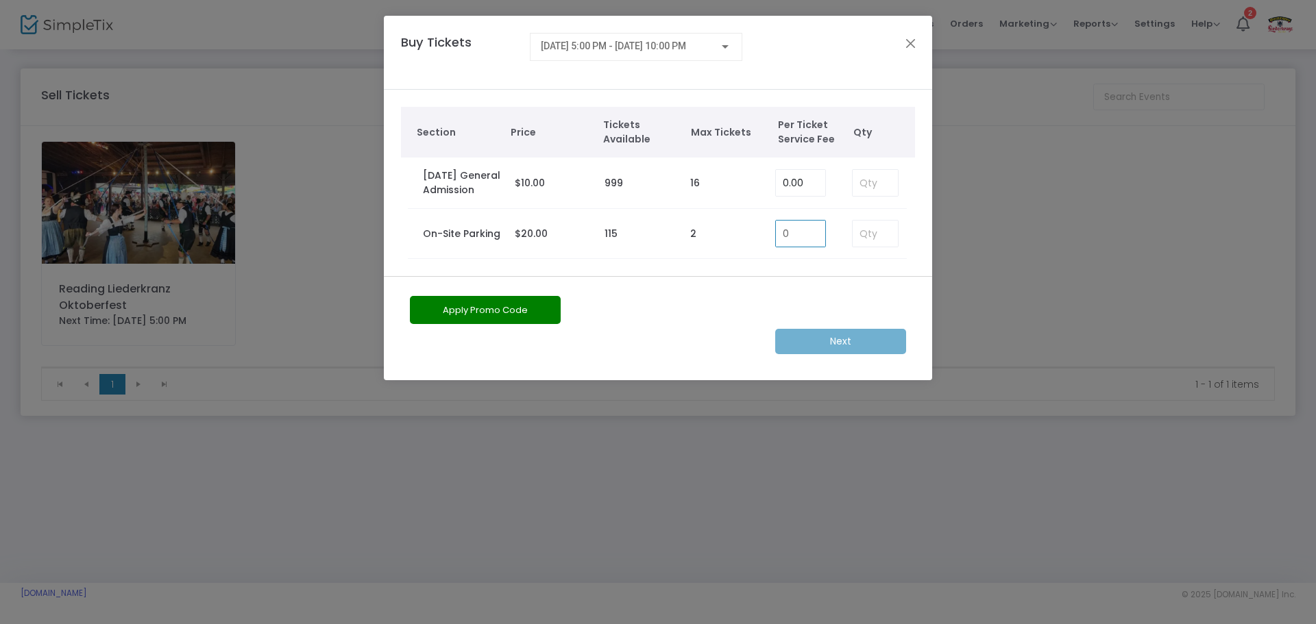
click at [796, 235] on input "0" at bounding box center [800, 234] width 49 height 26
type input "0.00"
click at [879, 236] on input at bounding box center [875, 234] width 45 height 26
type input "1"
click at [657, 66] on div "[DATE] 5:00 PM - [DATE] 10:00 PM" at bounding box center [636, 52] width 212 height 39
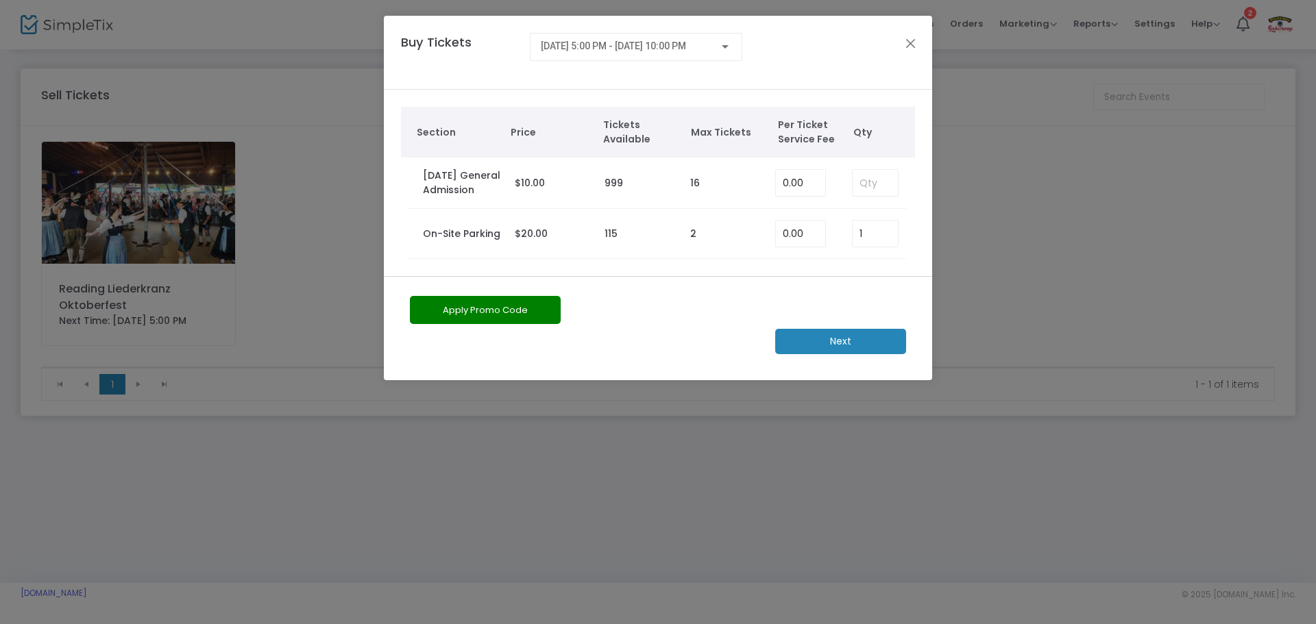
click at [650, 53] on div "[DATE] 5:00 PM - [DATE] 10:00 PM" at bounding box center [636, 43] width 191 height 25
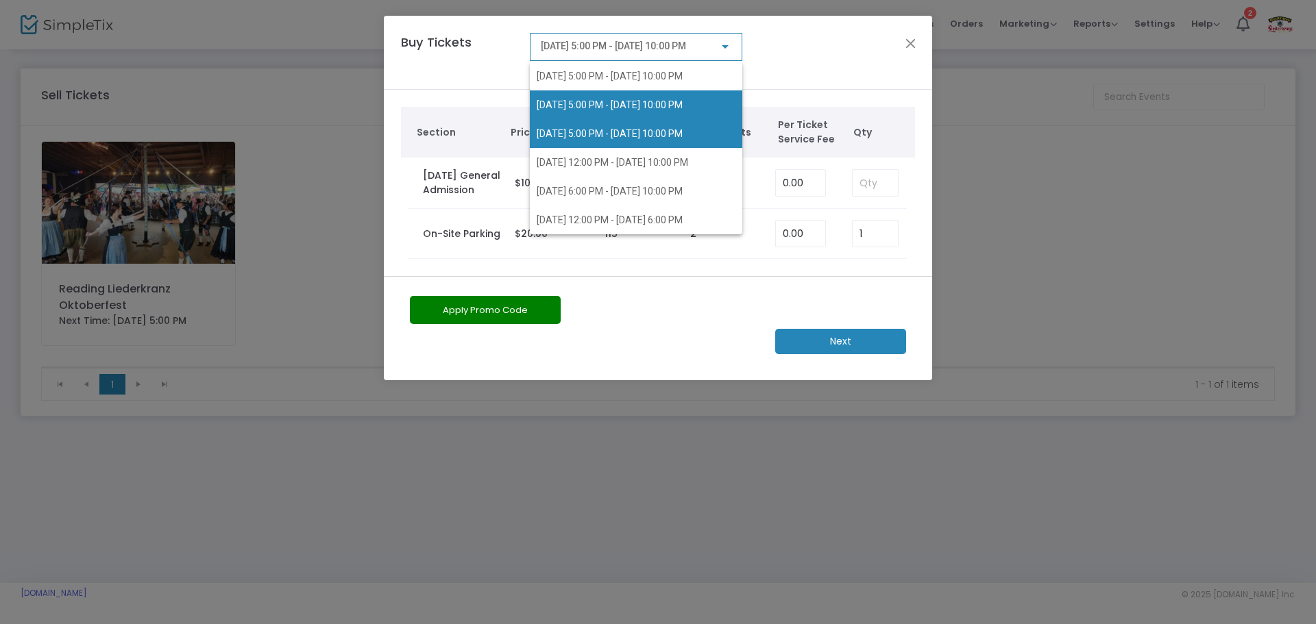
click at [648, 130] on span "[DATE] 5:00 PM - [DATE] 10:00 PM" at bounding box center [610, 133] width 146 height 11
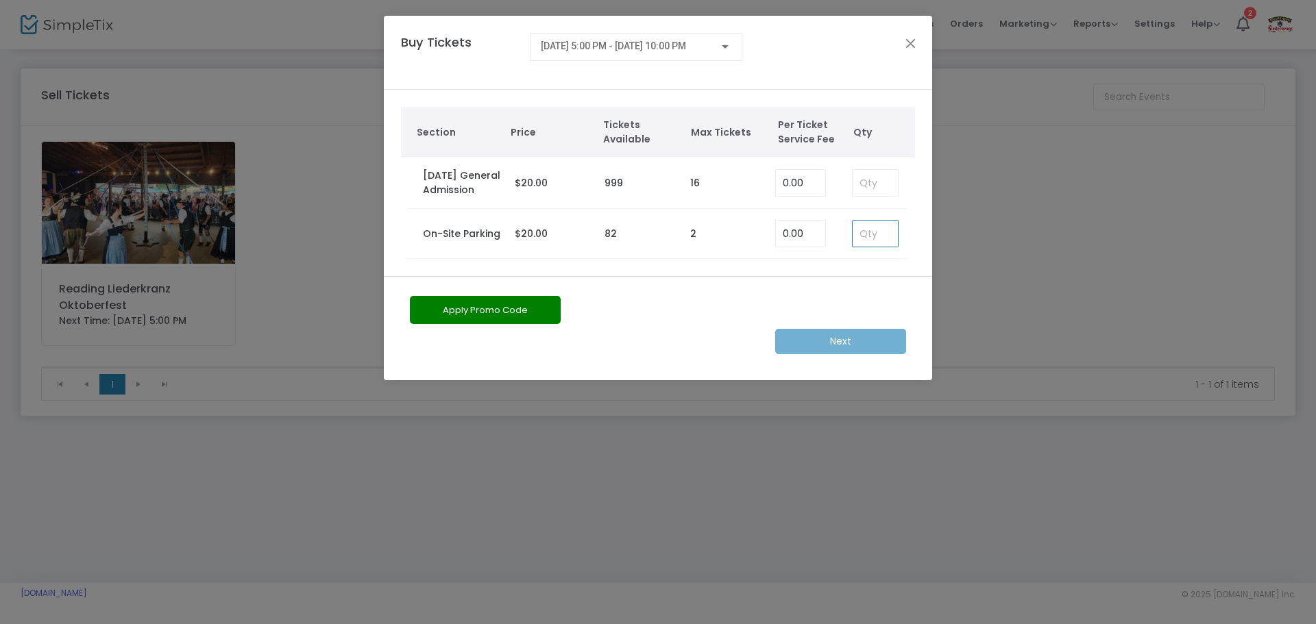
click at [866, 238] on input at bounding box center [875, 234] width 45 height 26
type input "1"
click at [846, 343] on m-button "Next" at bounding box center [840, 341] width 131 height 25
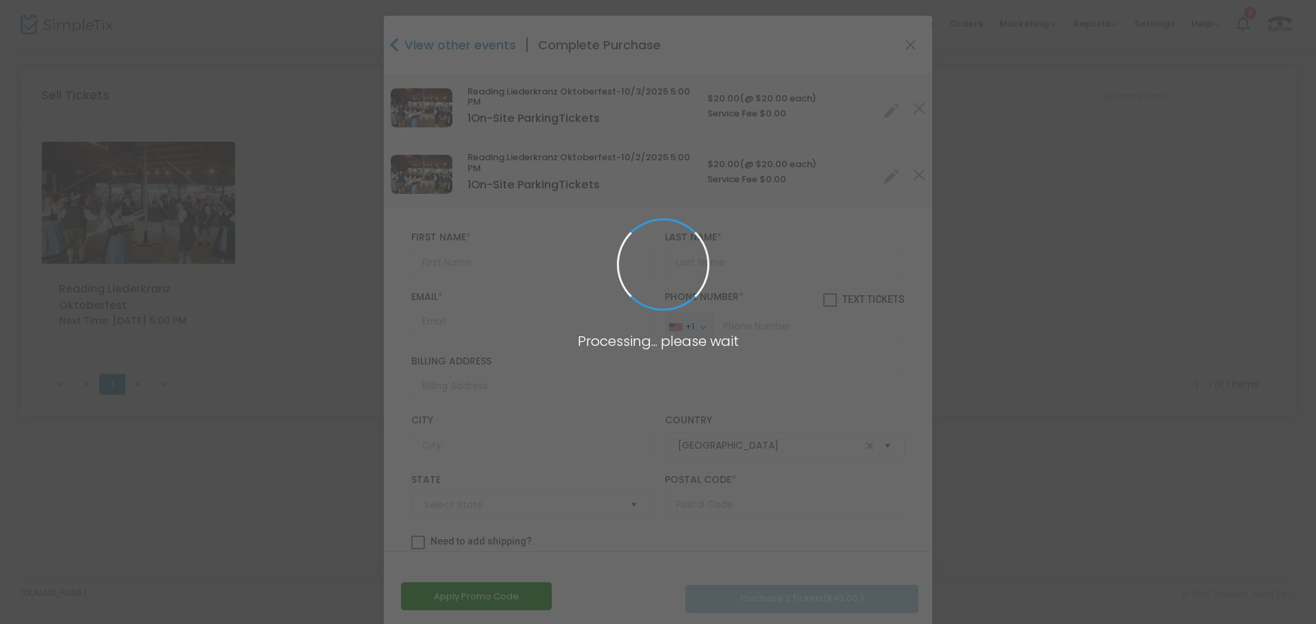
type input "[US_STATE]"
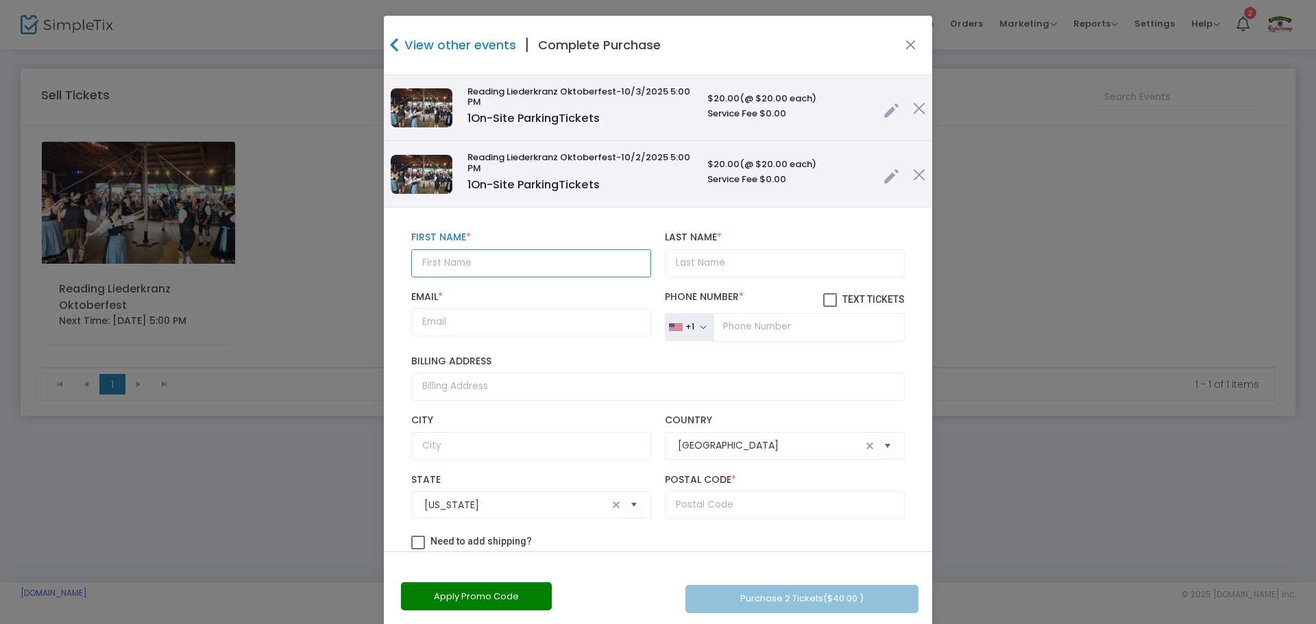
click at [540, 268] on input "text" at bounding box center [531, 263] width 240 height 28
type input "Chase"
click at [690, 263] on input "Last Name *" at bounding box center [785, 263] width 240 height 28
type input "BootStrap"
click at [738, 333] on input "tel" at bounding box center [808, 327] width 191 height 29
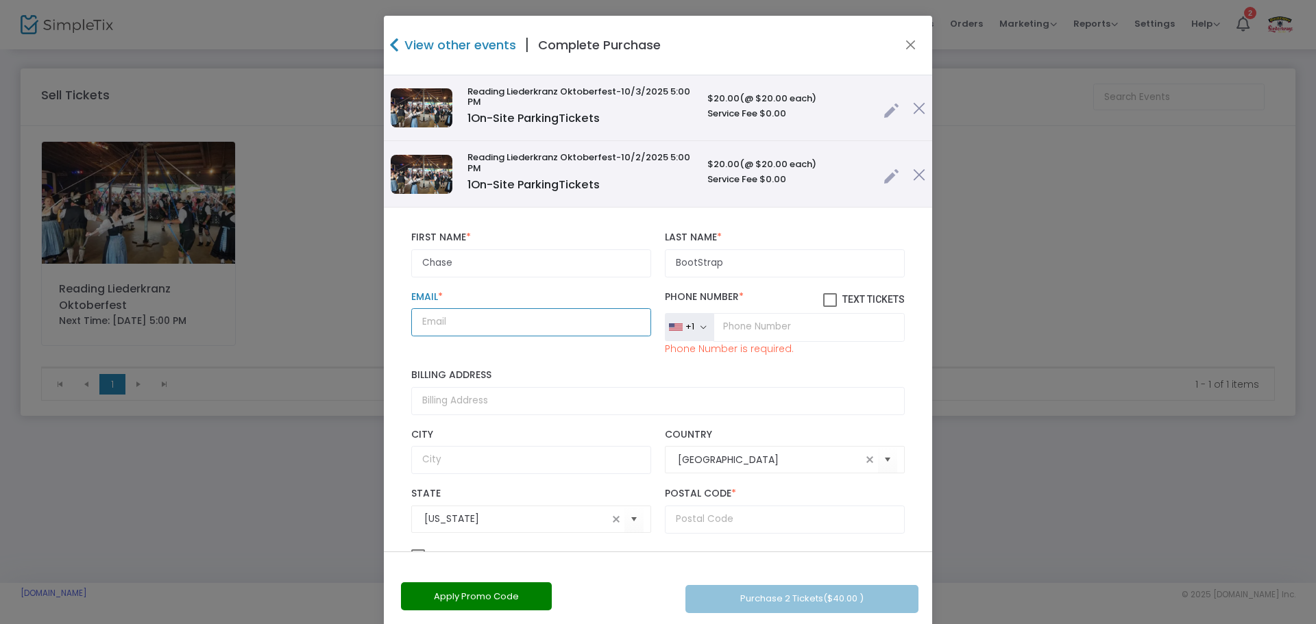
click at [533, 308] on input "Email *" at bounding box center [531, 322] width 240 height 28
type input "[EMAIL_ADDRESS][DOMAIN_NAME]"
click at [716, 520] on input "text" at bounding box center [785, 520] width 240 height 28
type input "19606"
click at [746, 334] on input "tel" at bounding box center [808, 327] width 191 height 29
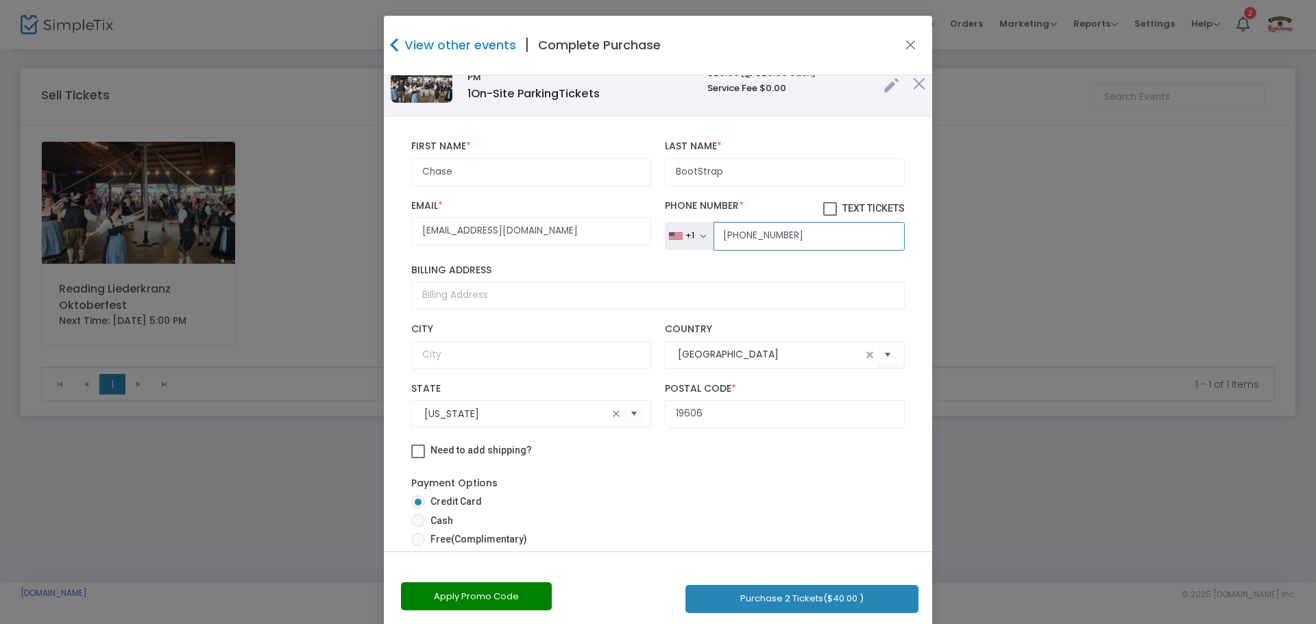
scroll to position [180, 0]
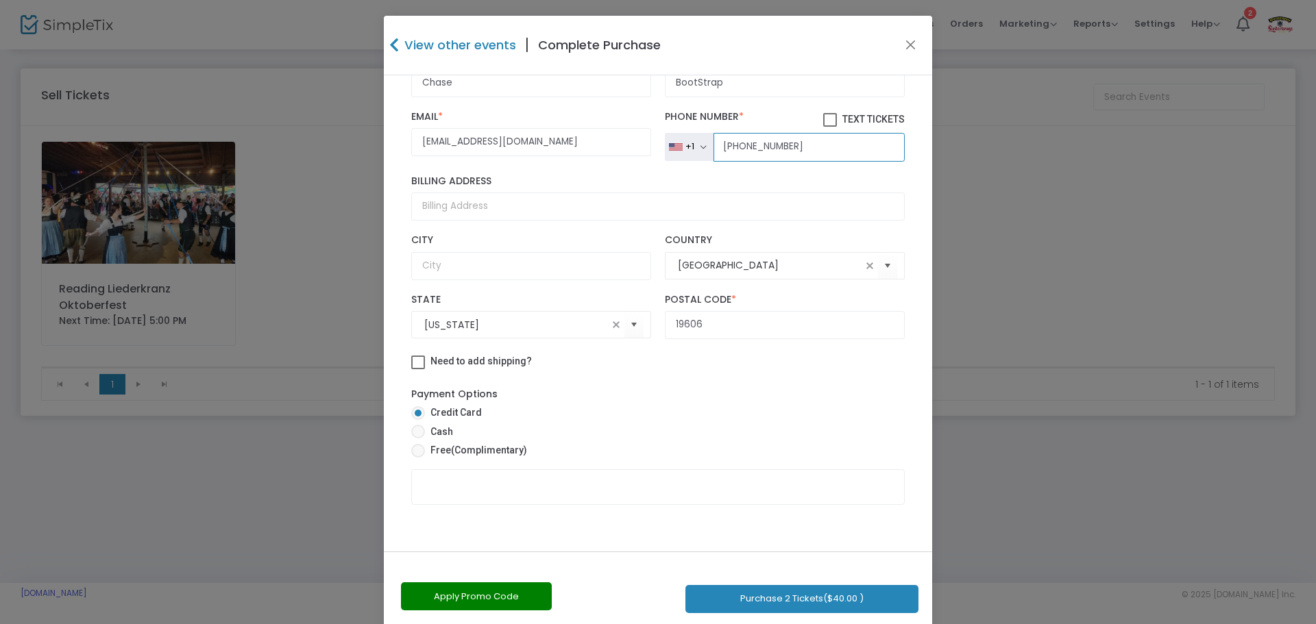
type input "[PHONE_NUMBER]"
click at [435, 448] on span "Free (Complimentary)" at bounding box center [476, 450] width 102 height 14
click at [418, 458] on input "Free (Complimentary)" at bounding box center [417, 458] width 1 height 1
radio input "true"
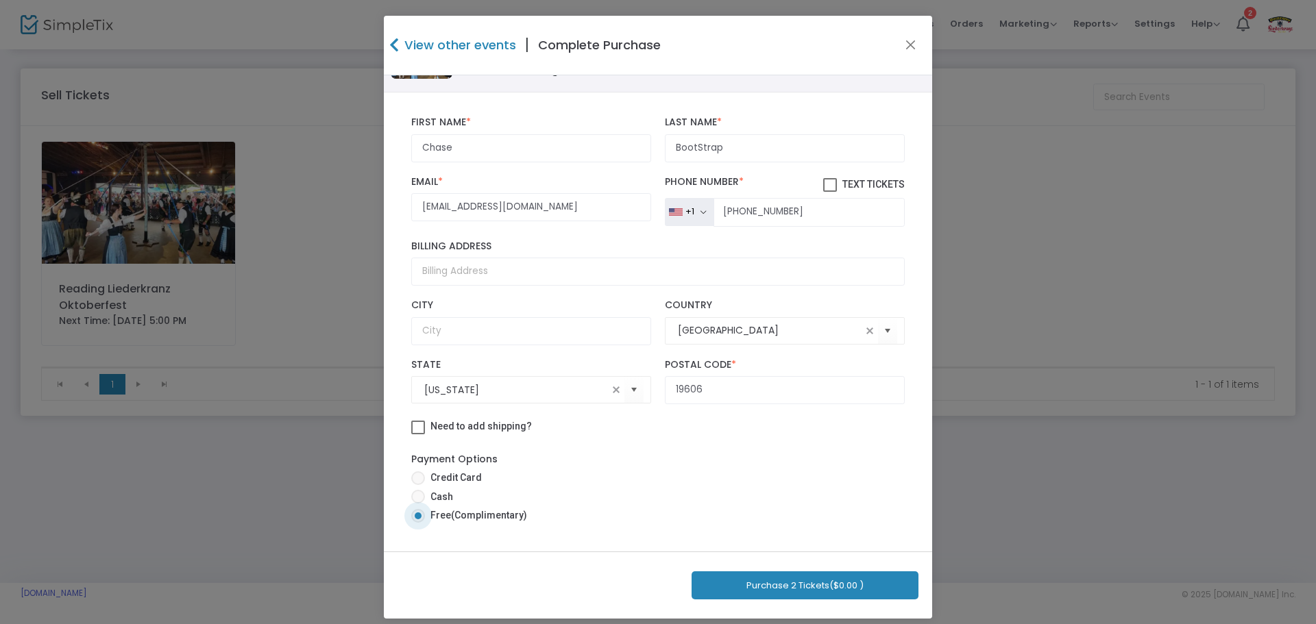
scroll to position [115, 0]
click at [805, 578] on button "Purchase 2 Tickets ($0.00 )" at bounding box center [805, 586] width 227 height 28
